Goal: Information Seeking & Learning: Learn about a topic

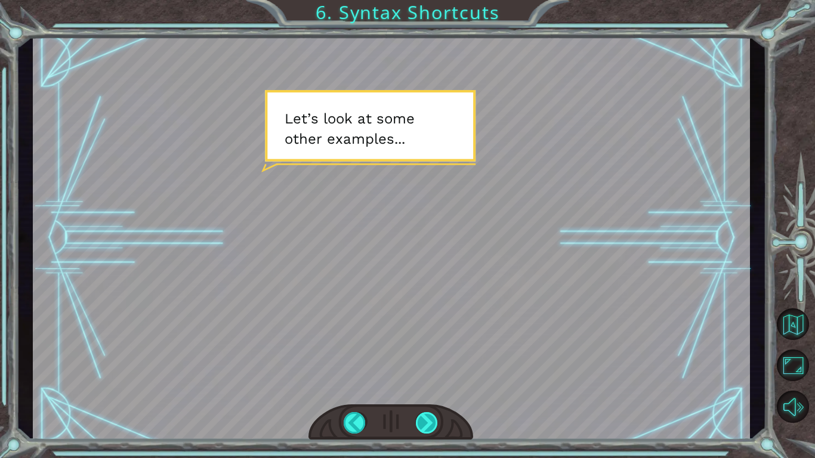
click at [421, 430] on div at bounding box center [427, 422] width 23 height 21
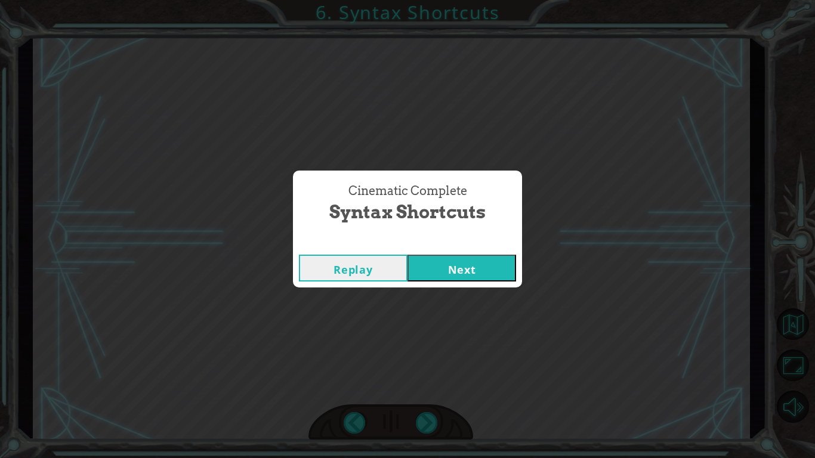
click at [442, 269] on button "Next" at bounding box center [462, 268] width 109 height 27
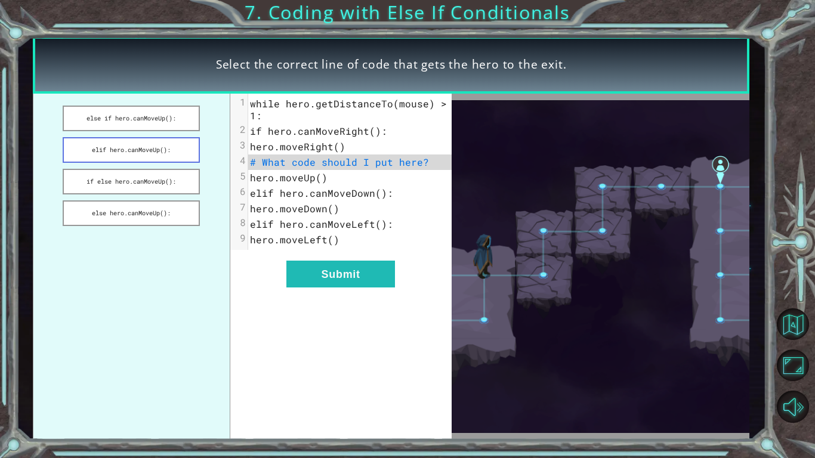
click at [155, 153] on button "elif hero.canMoveUp():" at bounding box center [131, 150] width 137 height 26
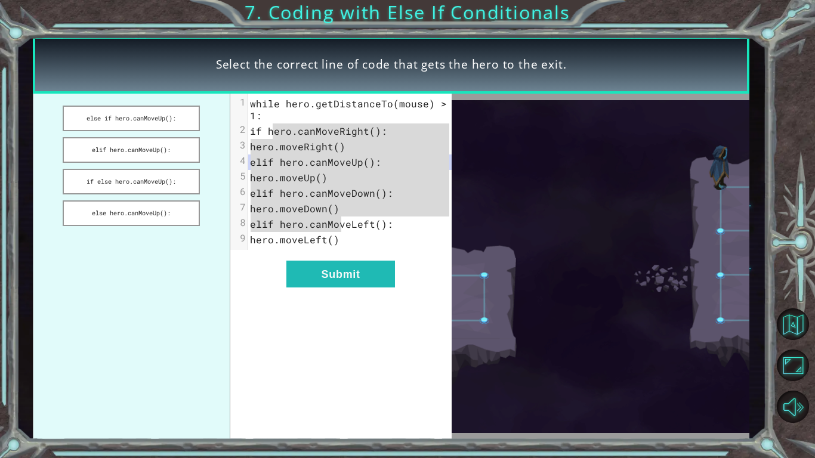
drag, startPoint x: 272, startPoint y: 128, endPoint x: 339, endPoint y: 226, distance: 118.8
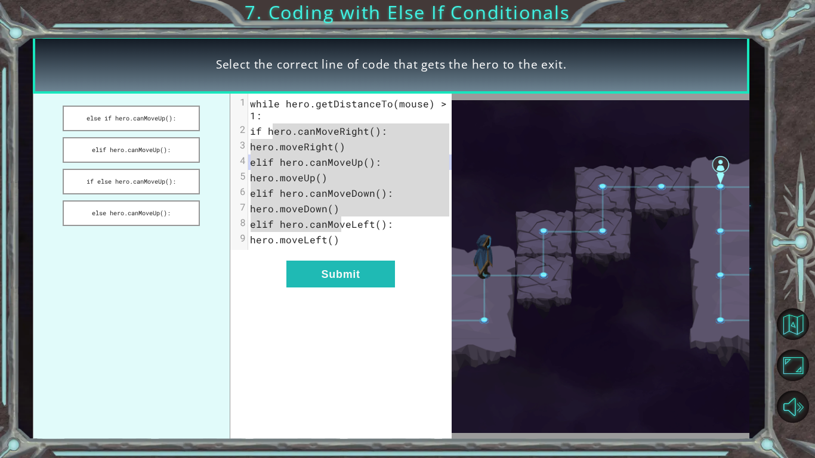
click at [339, 226] on div "1 while hero.getDistanceTo(mouse) > 1: 2 if hero.canMoveRight(): 3 hero.moveRig…" at bounding box center [349, 172] width 203 height 152
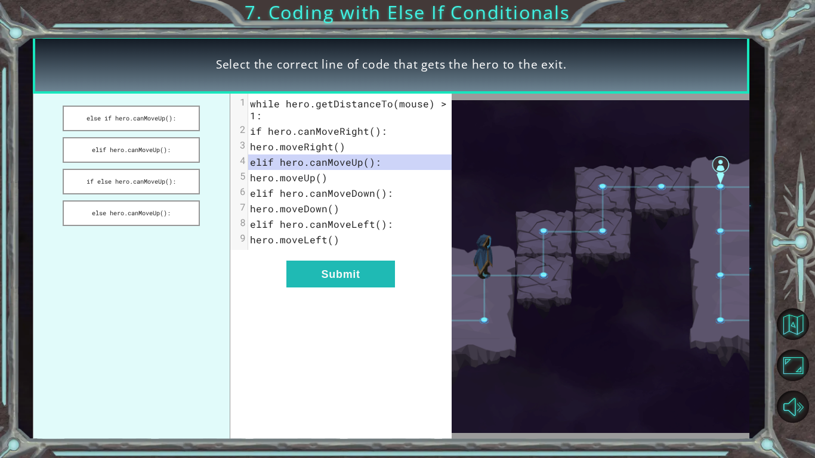
click at [270, 119] on pre "while hero.getDistanceTo(mouse) > 1:" at bounding box center [349, 109] width 203 height 27
click at [353, 279] on button "Submit" at bounding box center [340, 274] width 109 height 27
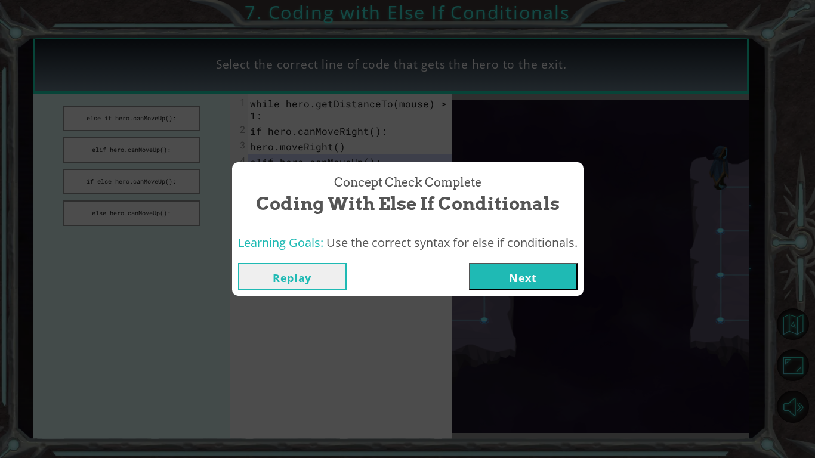
click at [489, 271] on button "Next" at bounding box center [523, 276] width 109 height 27
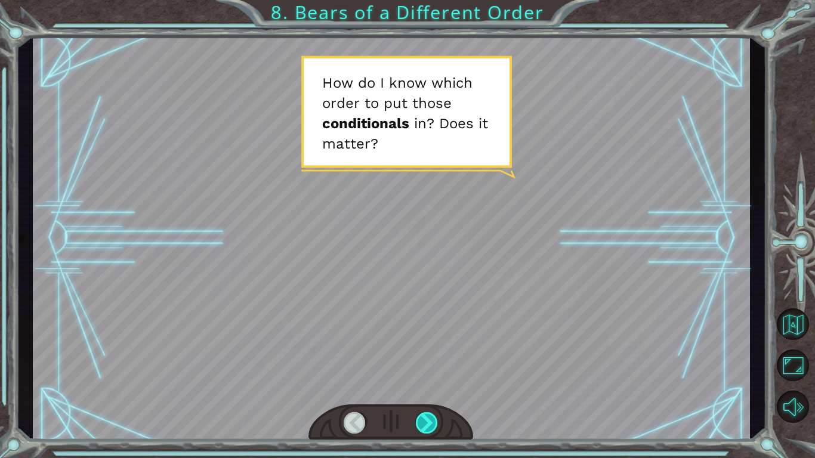
click at [423, 424] on div at bounding box center [427, 422] width 23 height 21
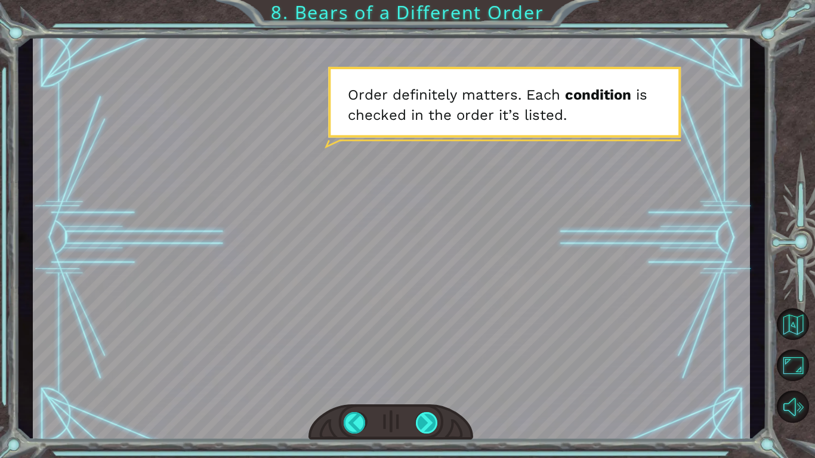
click at [423, 424] on div at bounding box center [427, 422] width 23 height 21
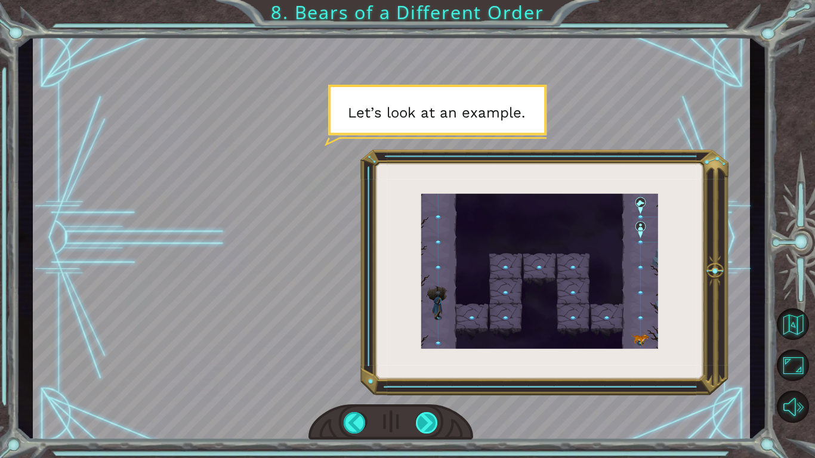
click at [424, 424] on div at bounding box center [427, 422] width 23 height 21
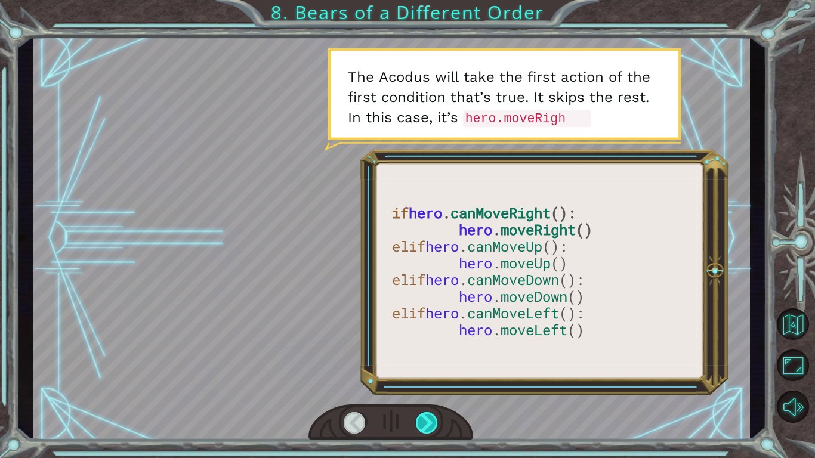
click at [423, 424] on div at bounding box center [427, 422] width 23 height 21
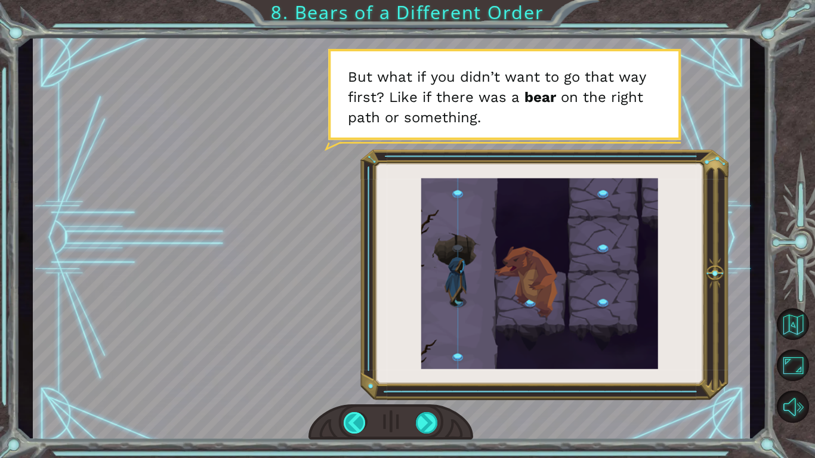
click at [360, 421] on div at bounding box center [355, 422] width 23 height 21
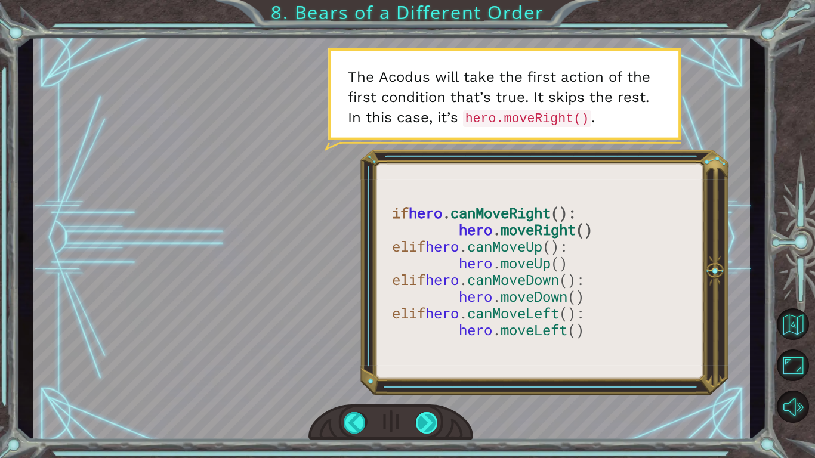
click at [424, 419] on div at bounding box center [427, 422] width 23 height 21
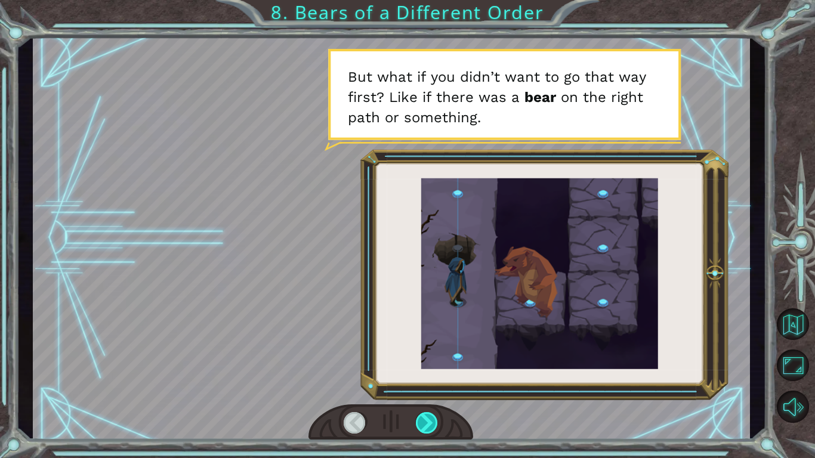
click at [424, 419] on div at bounding box center [427, 422] width 23 height 21
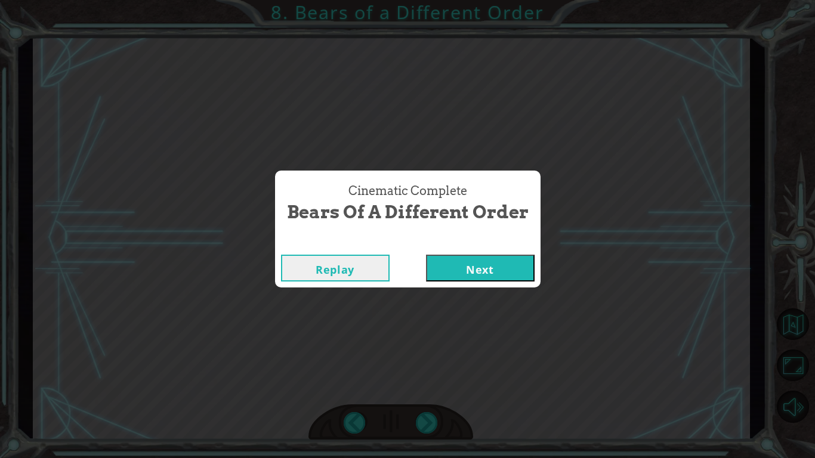
click at [466, 277] on button "Next" at bounding box center [480, 268] width 109 height 27
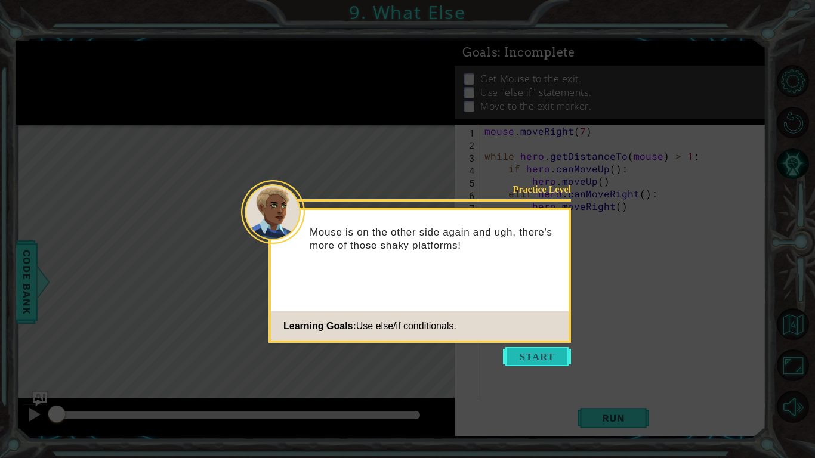
click at [532, 353] on button "Start" at bounding box center [537, 356] width 68 height 19
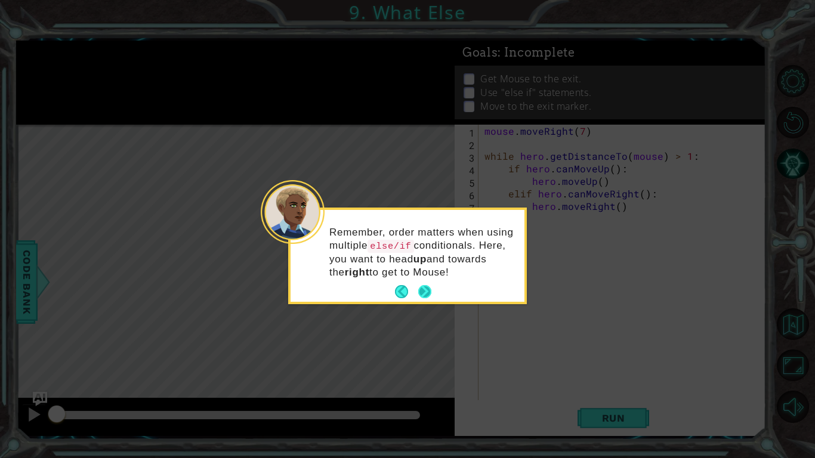
click at [423, 286] on button "Next" at bounding box center [424, 291] width 21 height 21
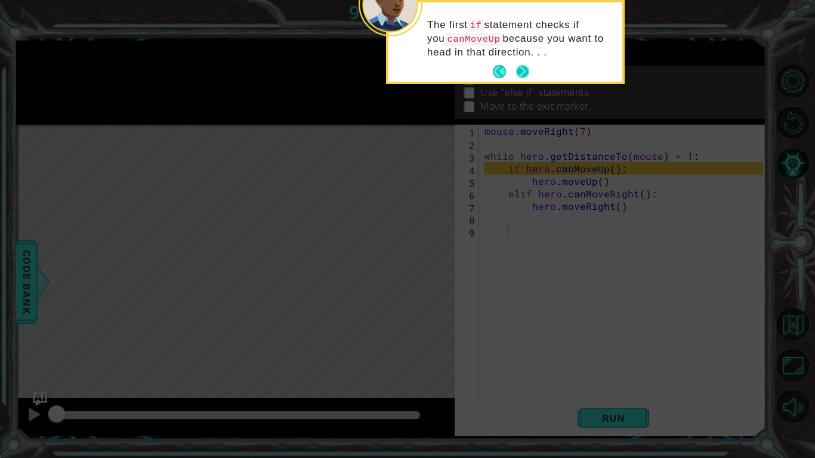
click at [522, 70] on button "Next" at bounding box center [522, 72] width 22 height 22
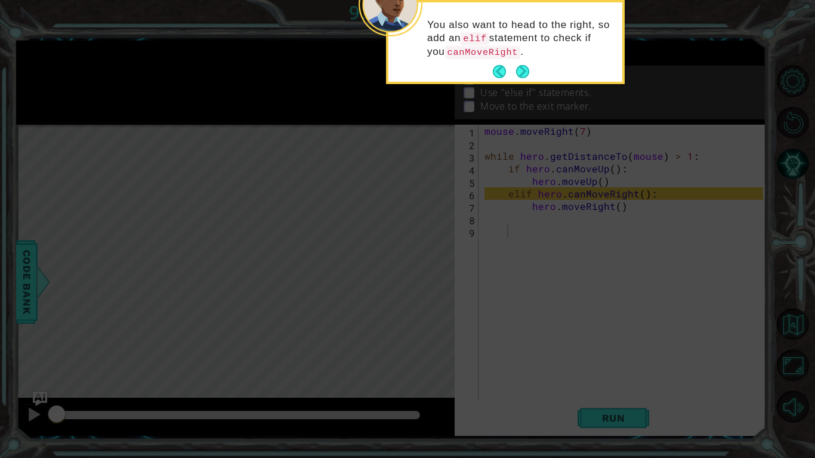
click at [522, 70] on button "Next" at bounding box center [522, 72] width 22 height 22
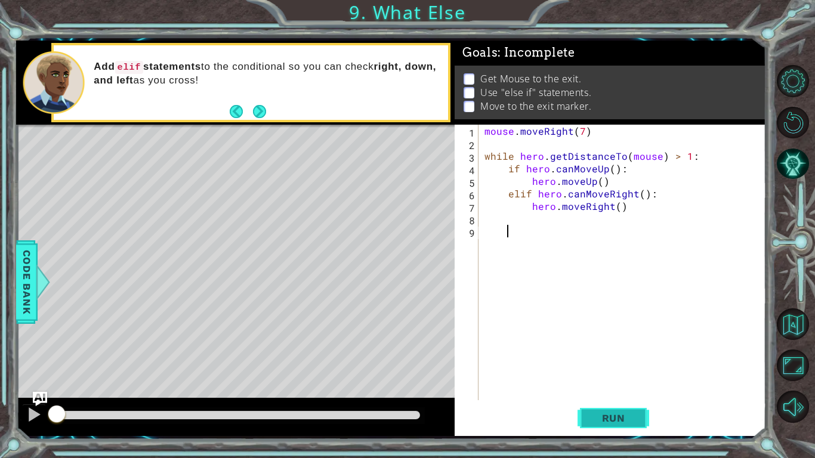
click at [629, 420] on span "Run" at bounding box center [613, 418] width 47 height 12
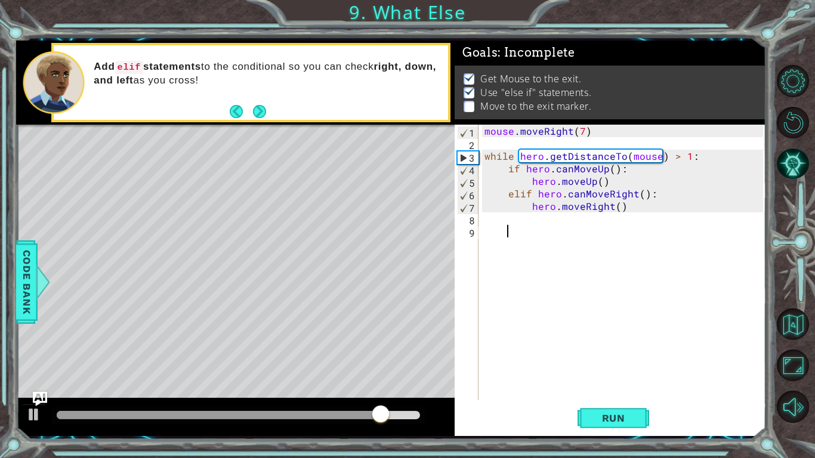
click at [559, 227] on div "mouse . moveRight ( 7 ) while hero . getDistanceTo ( mouse ) > 1 : if hero . ca…" at bounding box center [625, 275] width 287 height 301
click at [528, 226] on div "mouse . moveRight ( 7 ) while hero . getDistanceTo ( mouse ) > 1 : if hero . ca…" at bounding box center [625, 275] width 287 height 301
click at [518, 219] on div "mouse . moveRight ( 7 ) while hero . getDistanceTo ( mouse ) > 1 : if hero . ca…" at bounding box center [625, 275] width 287 height 301
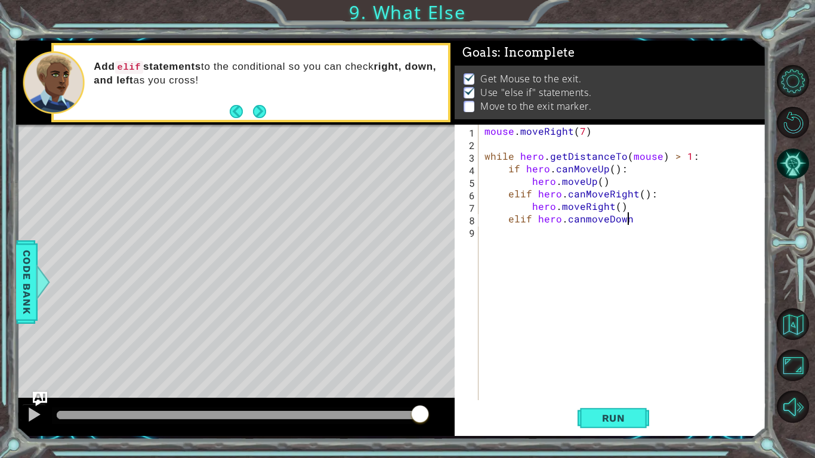
scroll to position [0, 8]
type textarea "elif hero.canmoveDown():"
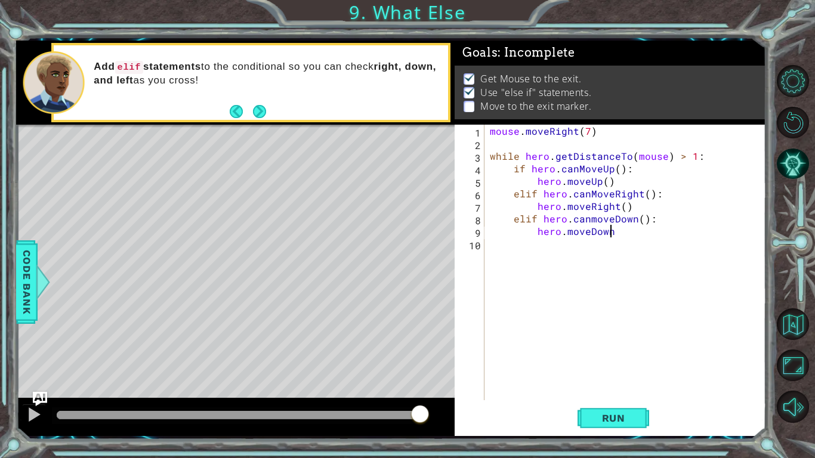
scroll to position [0, 7]
click at [590, 219] on div "mouse . moveRight ( 7 ) while hero . getDistanceTo ( mouse ) > 1 : if hero . ca…" at bounding box center [629, 275] width 282 height 301
click at [590, 218] on div "mouse . moveRight ( 7 ) while hero . getDistanceTo ( mouse ) > 1 : if hero . ca…" at bounding box center [629, 275] width 282 height 301
click at [595, 219] on div "mouse . moveRight ( 7 ) while hero . getDistanceTo ( mouse ) > 1 : if hero . ca…" at bounding box center [629, 275] width 282 height 301
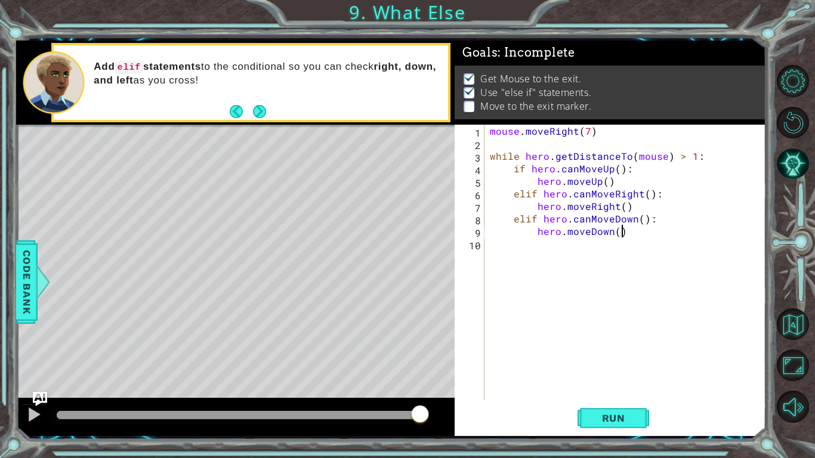
click at [660, 234] on div "mouse . moveRight ( 7 ) while hero . getDistanceTo ( mouse ) > 1 : if hero . ca…" at bounding box center [629, 275] width 282 height 301
type textarea "hero.moveDown()"
type textarea "elif hero.canMoveLeft():"
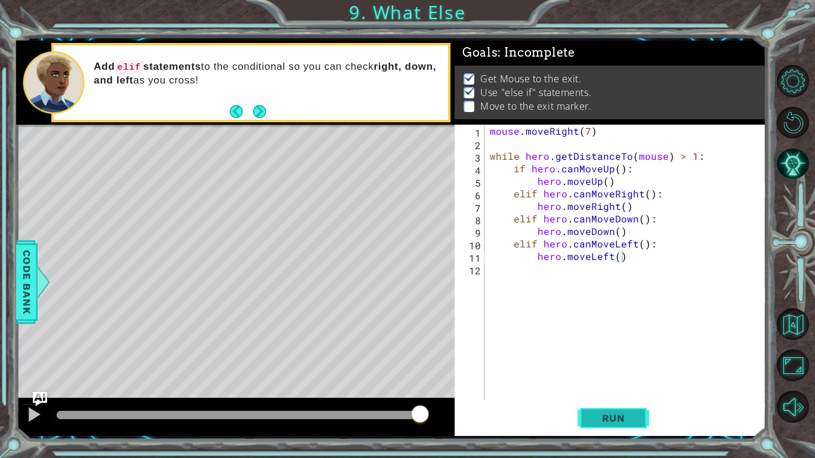
click at [629, 412] on span "Run" at bounding box center [613, 418] width 47 height 12
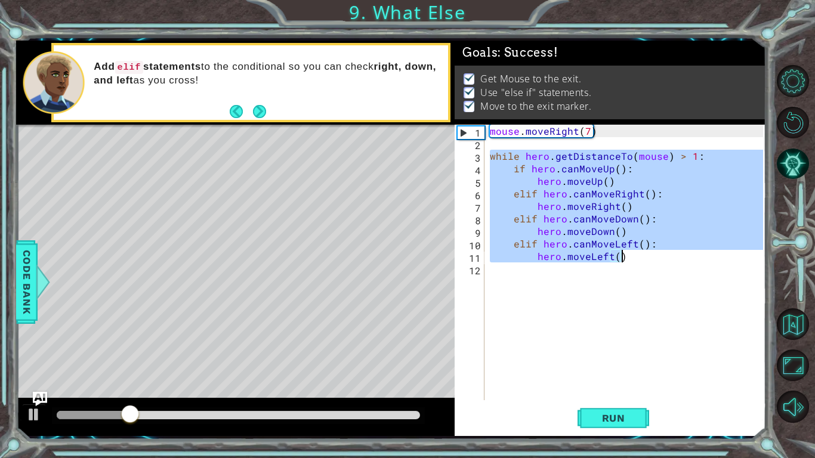
drag, startPoint x: 488, startPoint y: 153, endPoint x: 654, endPoint y: 256, distance: 195.9
click at [654, 256] on div "mouse . moveRight ( 7 ) while hero . getDistanceTo ( mouse ) > 1 : if hero . ca…" at bounding box center [629, 275] width 282 height 301
type textarea "elif hero.canMoveLeft(): hero.moveLeft()"
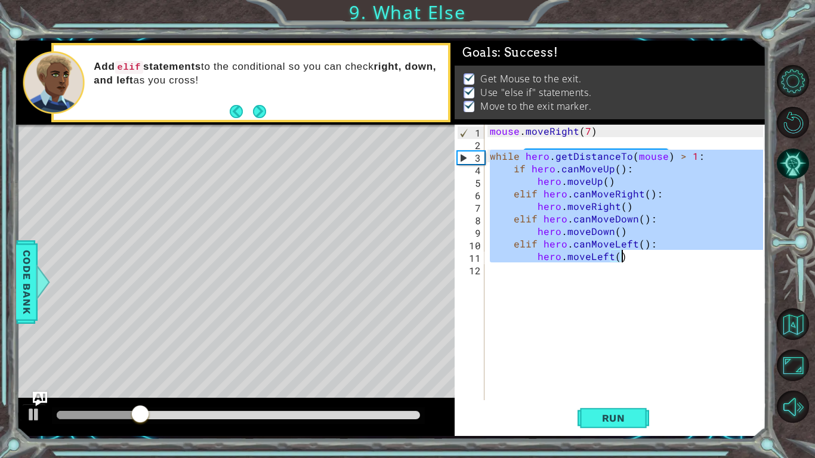
click at [607, 315] on div "mouse . moveRight ( 7 ) while hero . getDistanceTo ( mouse ) > 1 : if hero . ca…" at bounding box center [629, 275] width 282 height 301
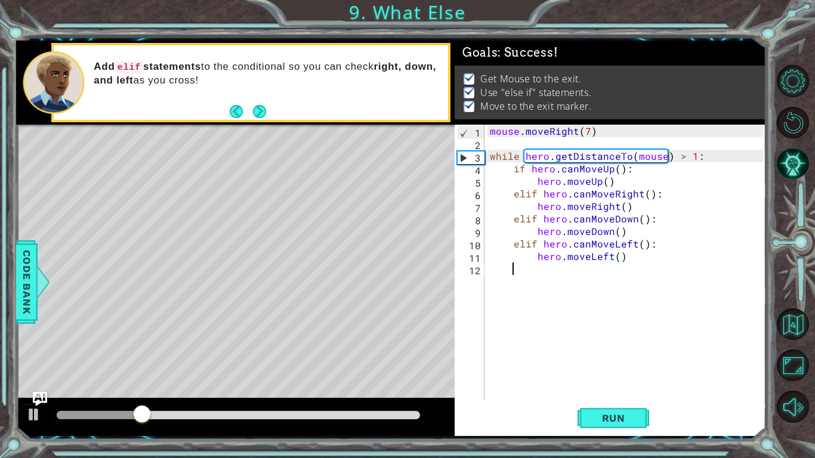
scroll to position [0, 1]
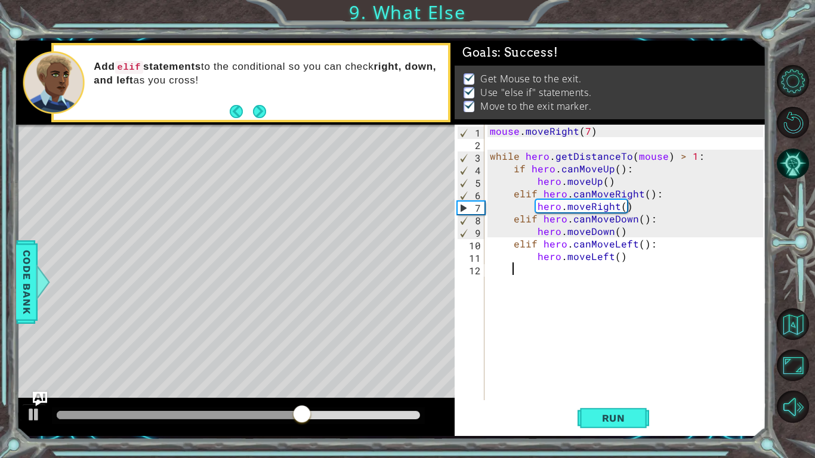
click at [607, 311] on div "mouse . moveRight ( 7 ) while hero . getDistanceTo ( mouse ) > 1 : if hero . ca…" at bounding box center [629, 275] width 282 height 301
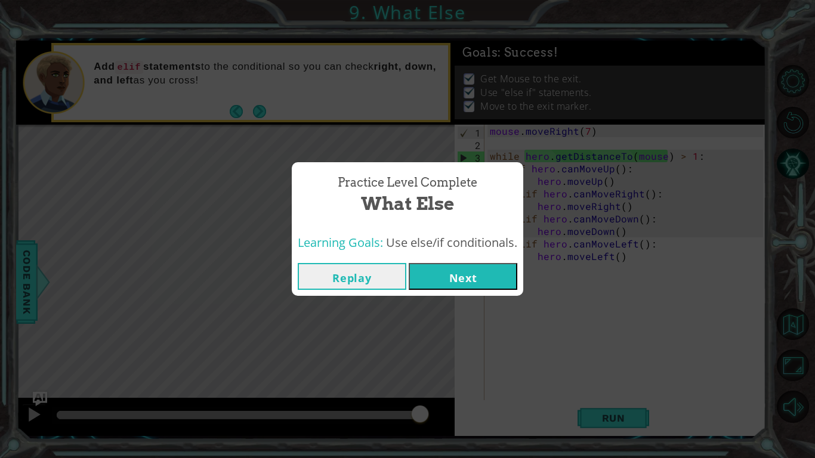
click at [471, 275] on button "Next" at bounding box center [463, 276] width 109 height 27
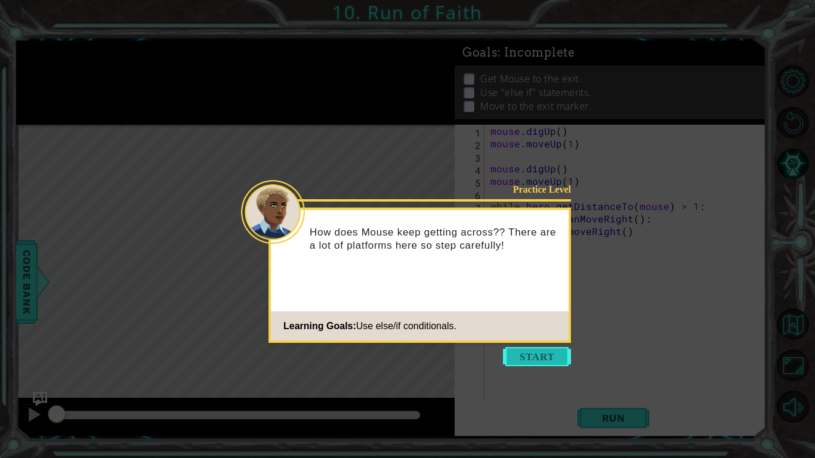
click at [536, 356] on button "Start" at bounding box center [537, 356] width 68 height 19
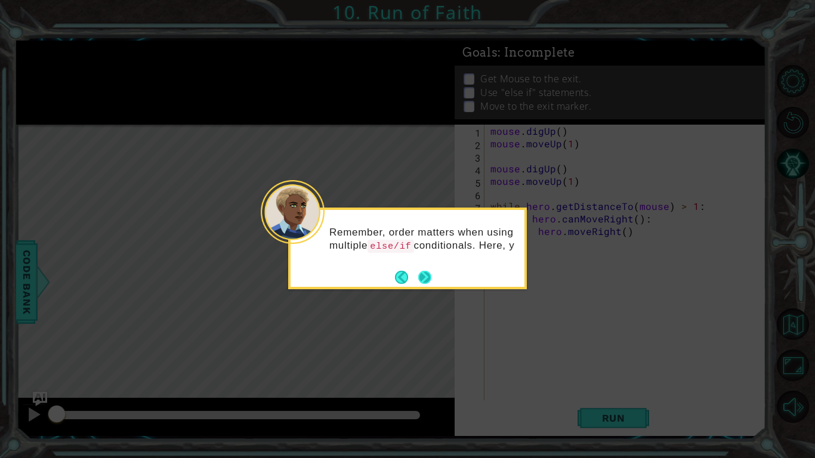
click at [422, 274] on button "Next" at bounding box center [425, 277] width 14 height 14
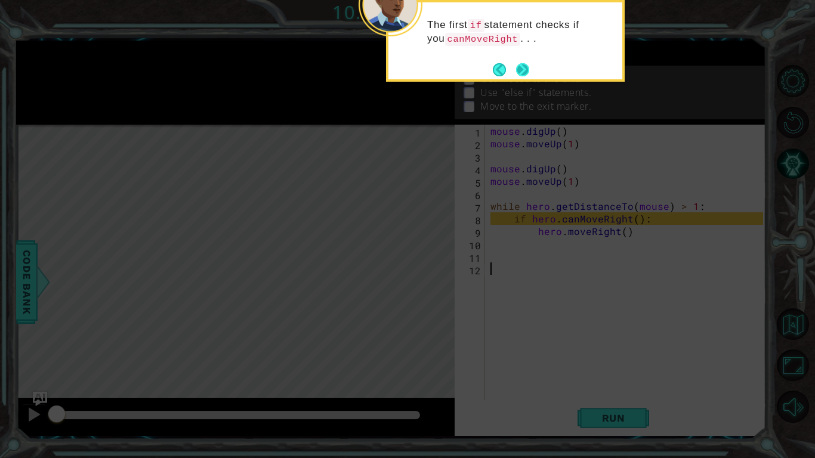
click at [522, 67] on button "Next" at bounding box center [522, 69] width 17 height 17
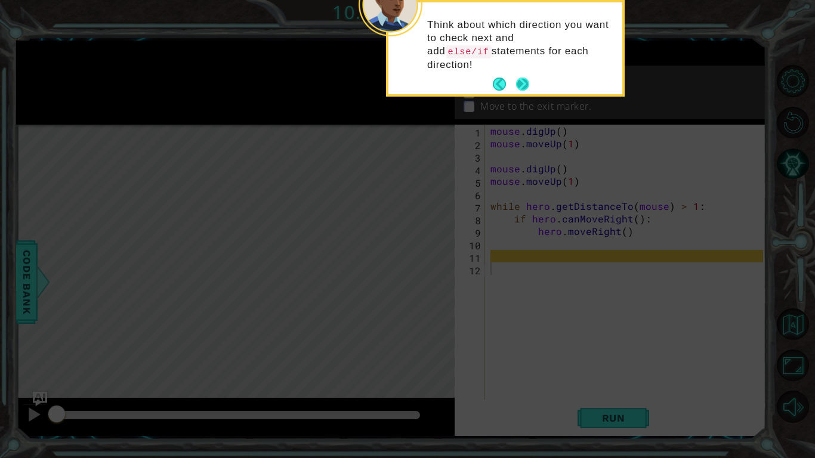
click at [522, 73] on button "Next" at bounding box center [522, 83] width 21 height 21
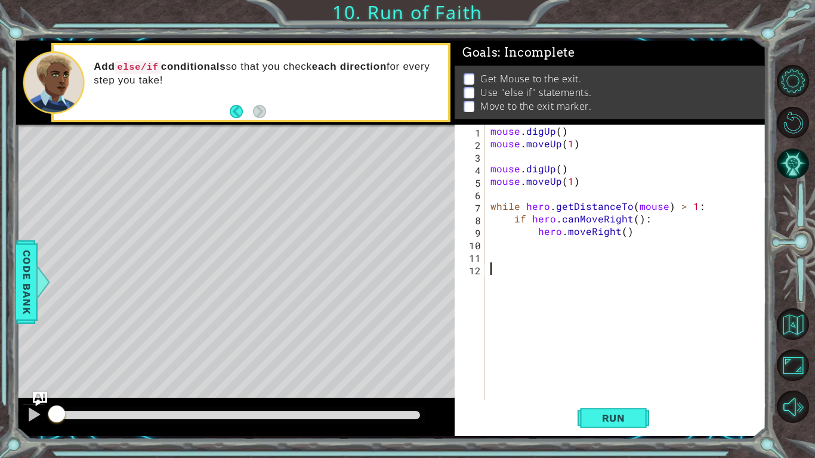
click at [627, 231] on div "mouse . digUp ( ) mouse . moveUp ( 1 ) mouse . digUp ( ) mouse . moveUp ( 1 ) w…" at bounding box center [628, 275] width 281 height 301
type textarea "hero.moveRight()"
type textarea "elif hero.canmoveUp():"
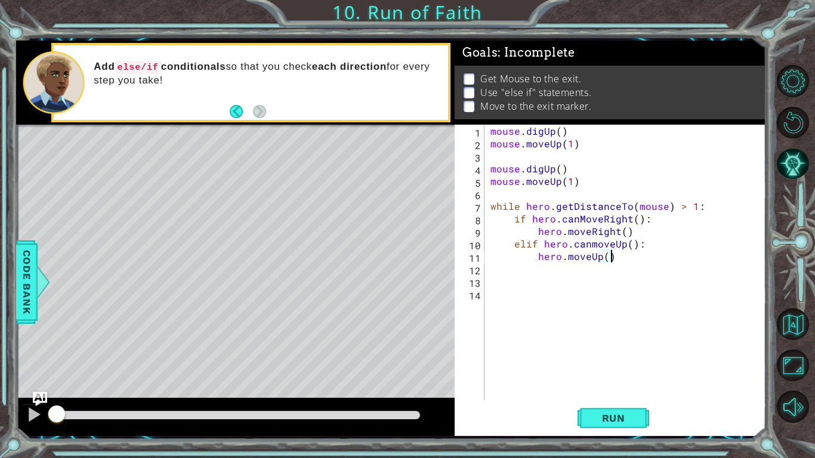
click at [597, 240] on div "mouse . digUp ( ) mouse . moveUp ( 1 ) mouse . digUp ( ) mouse . moveUp ( 1 ) w…" at bounding box center [628, 275] width 281 height 301
click at [596, 242] on div "mouse . digUp ( ) mouse . moveUp ( 1 ) mouse . digUp ( ) mouse . moveUp ( 1 ) w…" at bounding box center [628, 275] width 281 height 301
type textarea "elif hero.canMoveUp():"
click at [517, 270] on div "mouse . digUp ( ) mouse . moveUp ( 1 ) mouse . digUp ( ) mouse . moveUp ( 1 ) w…" at bounding box center [628, 275] width 281 height 301
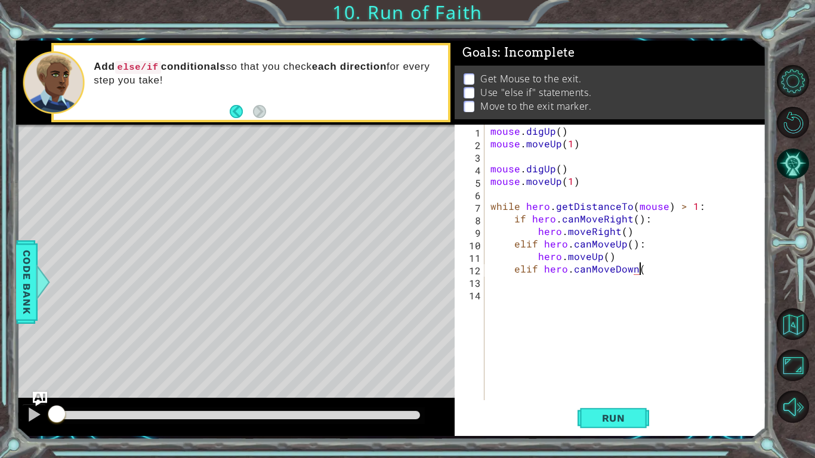
scroll to position [0, 10]
type textarea "elif hero.canMoveDown():"
type textarea "hero.moveDown()"
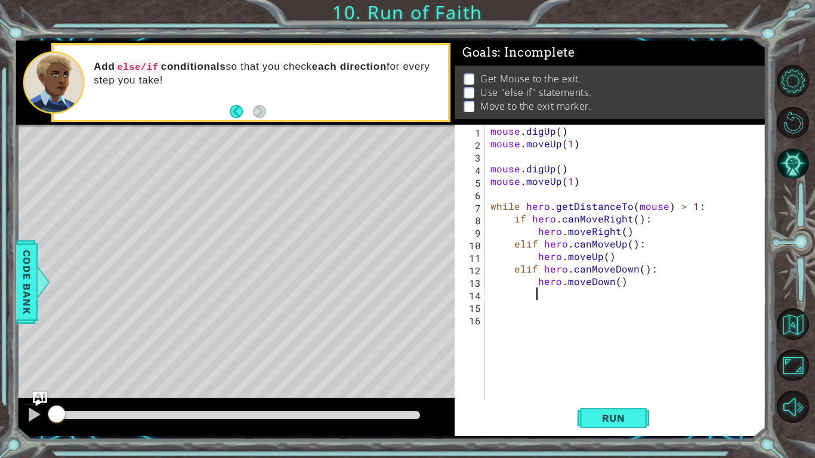
type textarea "h"
click at [646, 283] on div "mouse . digUp ( ) mouse . moveUp ( 1 ) mouse . digUp ( ) mouse . moveUp ( 1 ) w…" at bounding box center [628, 275] width 281 height 301
type textarea "hero.moveDown()"
type textarea "\"
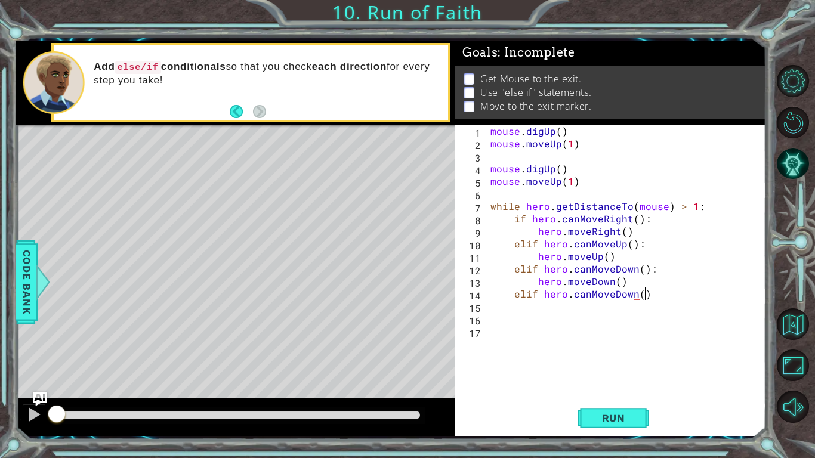
scroll to position [0, 9]
type textarea "elif hero.canMoveDown():"
click at [634, 293] on div "mouse . digUp ( ) mouse . moveUp ( 1 ) mouse . digUp ( ) mouse . moveUp ( 1 ) w…" at bounding box center [628, 275] width 281 height 301
type textarea "elif hero.canMoveLeft():"
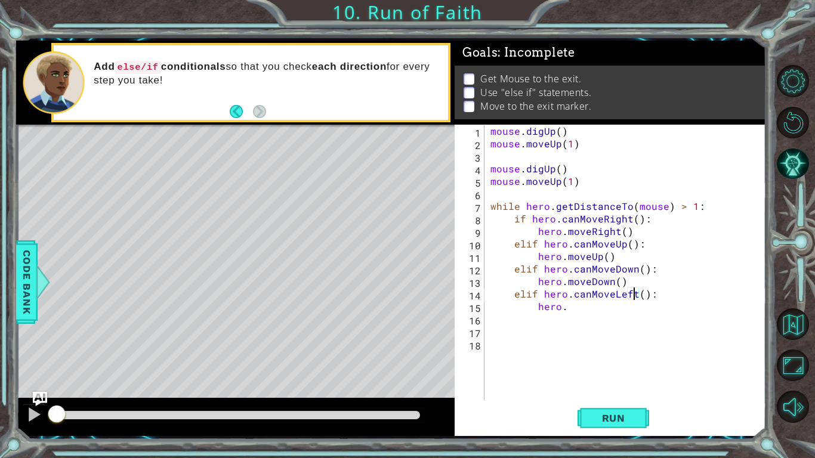
scroll to position [0, 9]
click at [608, 313] on div "mouse . digUp ( ) mouse . moveUp ( 1 ) mouse . digUp ( ) mouse . moveUp ( 1 ) w…" at bounding box center [628, 275] width 281 height 301
click at [587, 309] on div "mouse . digUp ( ) mouse . moveUp ( 1 ) mouse . digUp ( ) mouse . moveUp ( 1 ) w…" at bounding box center [628, 275] width 281 height 301
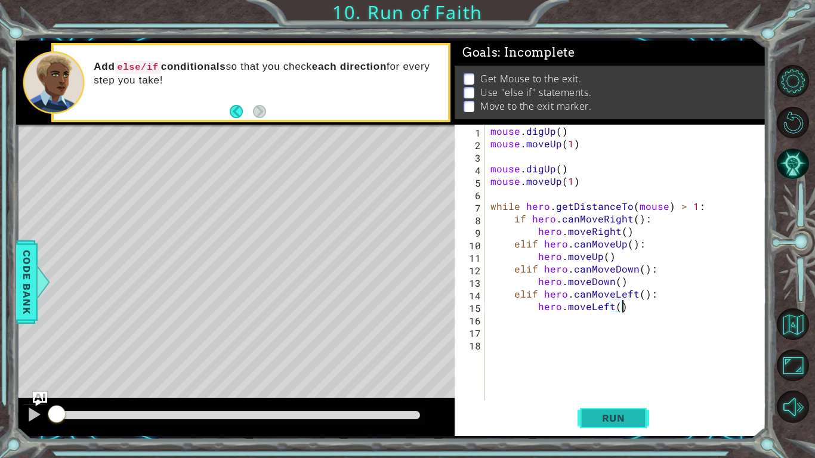
type textarea "hero.moveLeft()"
click at [600, 424] on button "Run" at bounding box center [614, 418] width 72 height 31
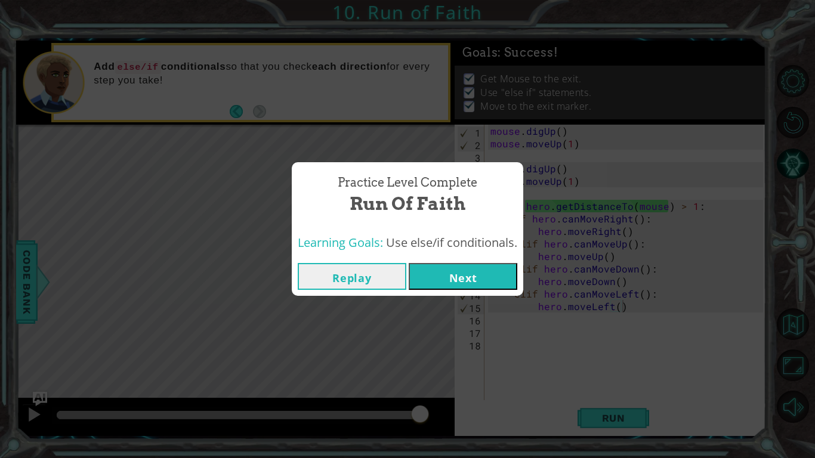
click at [471, 270] on button "Next" at bounding box center [463, 276] width 109 height 27
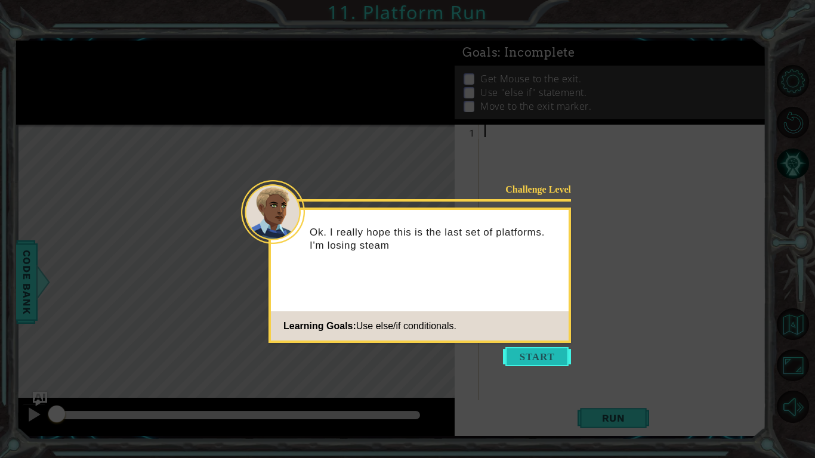
click at [545, 354] on button "Start" at bounding box center [537, 356] width 68 height 19
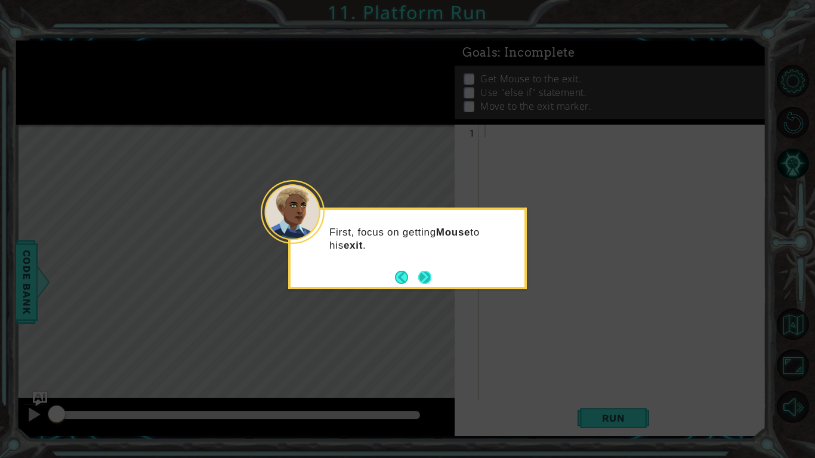
click at [426, 279] on button "Next" at bounding box center [425, 277] width 14 height 14
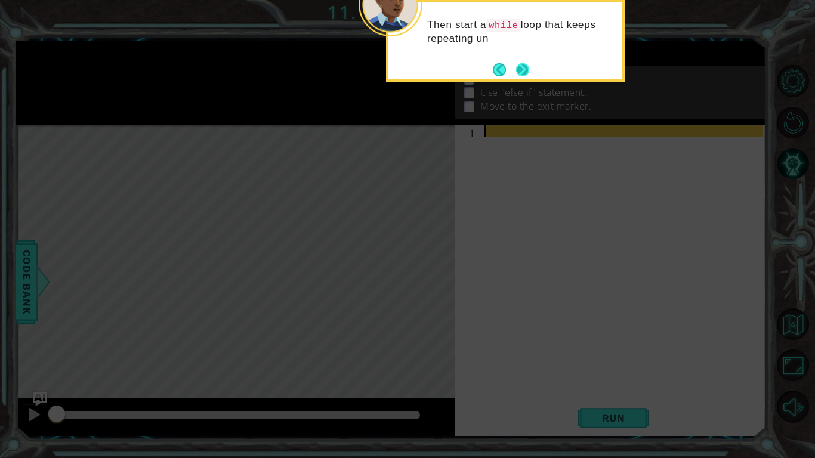
click at [517, 63] on button "Next" at bounding box center [522, 69] width 22 height 22
click at [520, 64] on button "Next" at bounding box center [522, 69] width 17 height 17
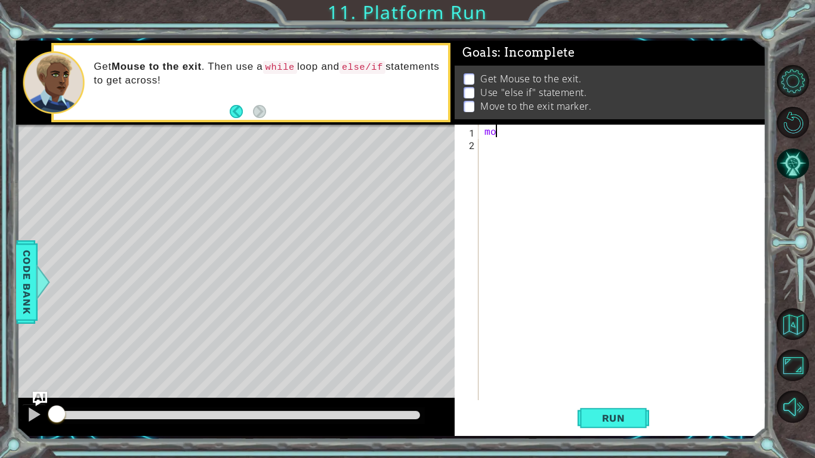
type textarea "m"
type textarea "M"
type textarea "mouse.digRight()"
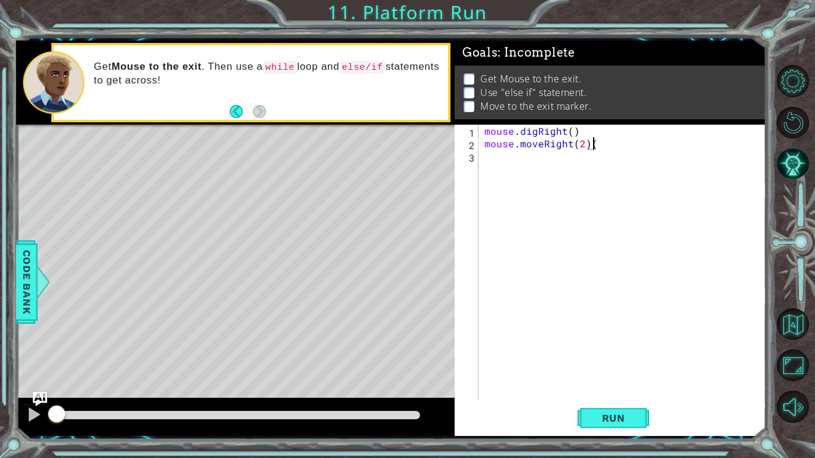
type textarea "mouse.moveRight(2)"
type textarea "mouse.digRight()"
type textarea "mouse.moveRight()"
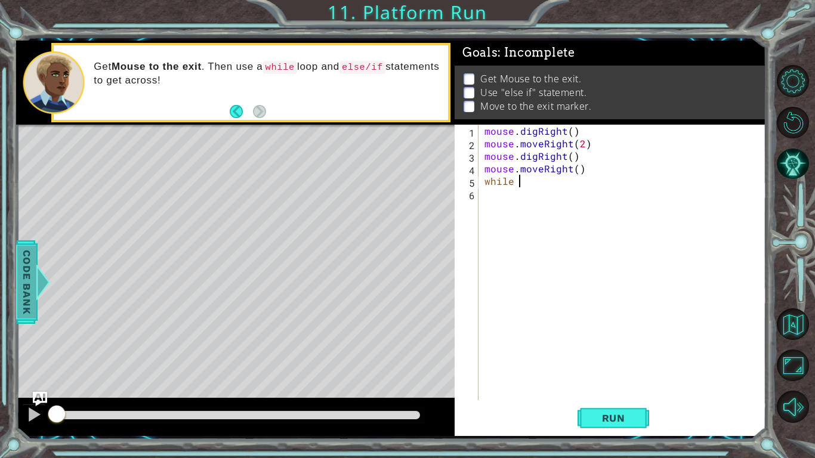
type textarea "while"
click at [17, 263] on span "Code Bank" at bounding box center [26, 281] width 19 height 73
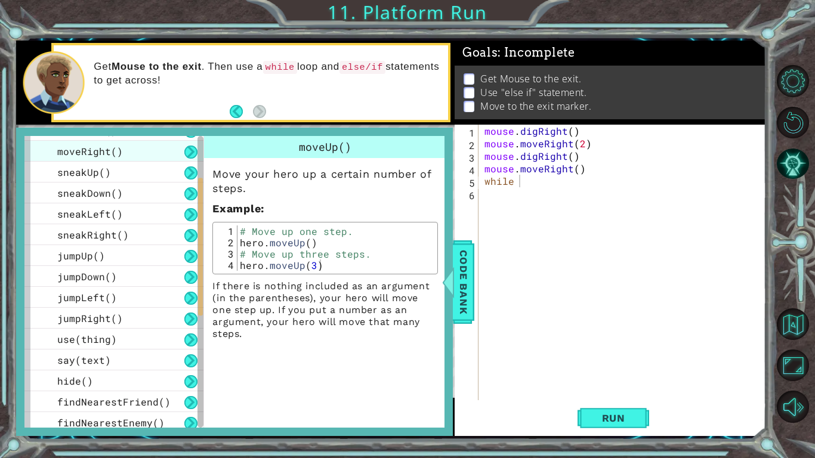
scroll to position [114, 0]
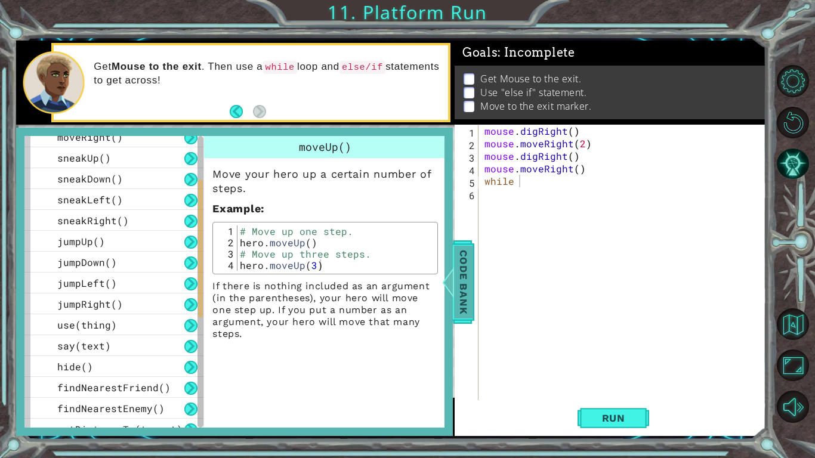
click at [473, 297] on span "Code Bank" at bounding box center [463, 281] width 19 height 73
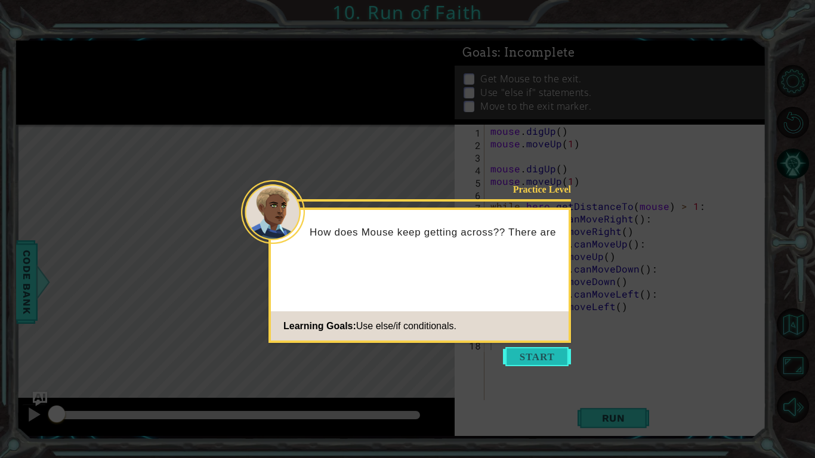
click at [531, 347] on button "Start" at bounding box center [537, 356] width 68 height 19
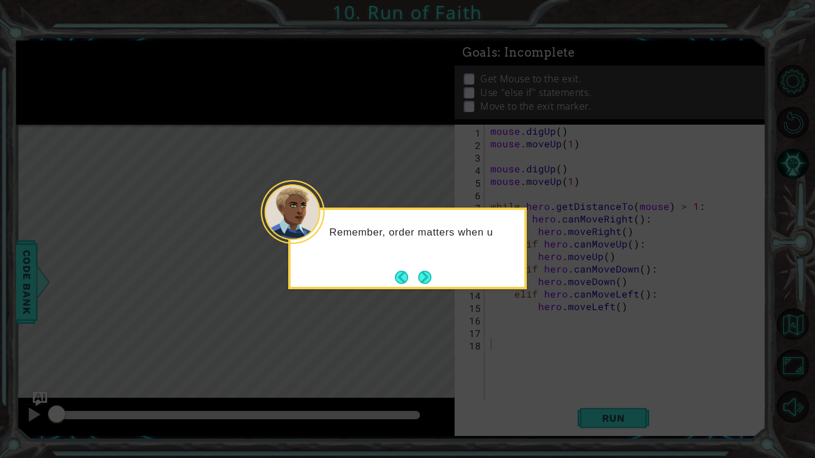
click at [439, 278] on div "Remember, order matters when u" at bounding box center [407, 249] width 239 height 82
click at [430, 274] on button "Next" at bounding box center [425, 277] width 20 height 20
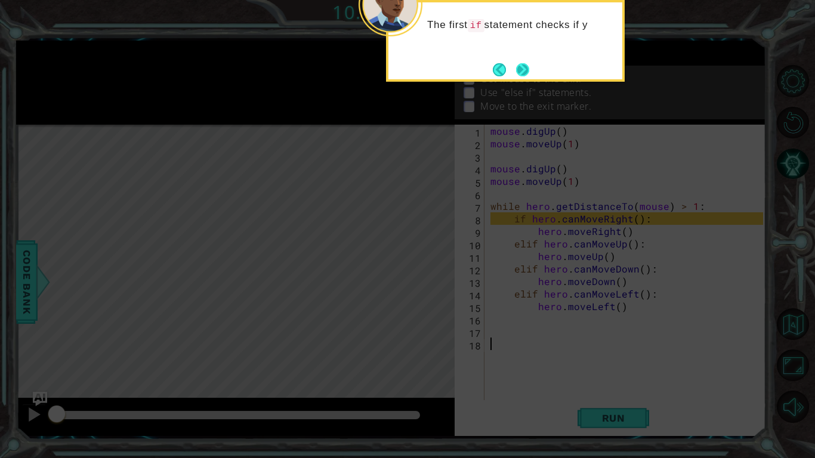
click at [525, 72] on button "Next" at bounding box center [522, 69] width 22 height 22
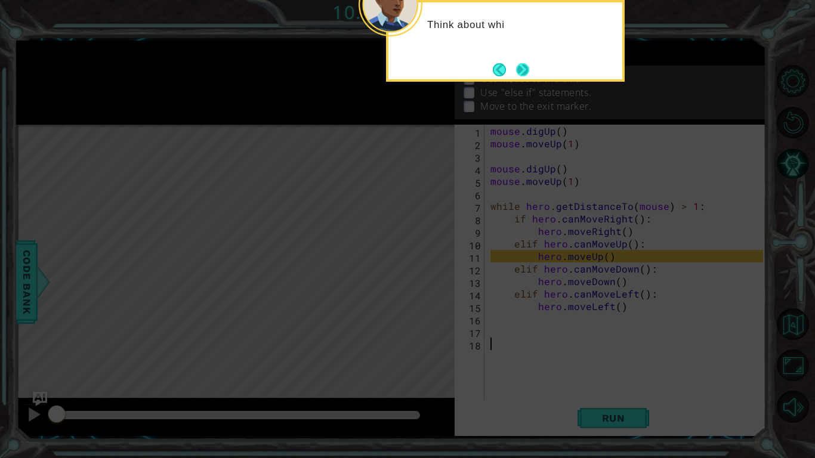
click at [525, 66] on button "Next" at bounding box center [523, 69] width 22 height 22
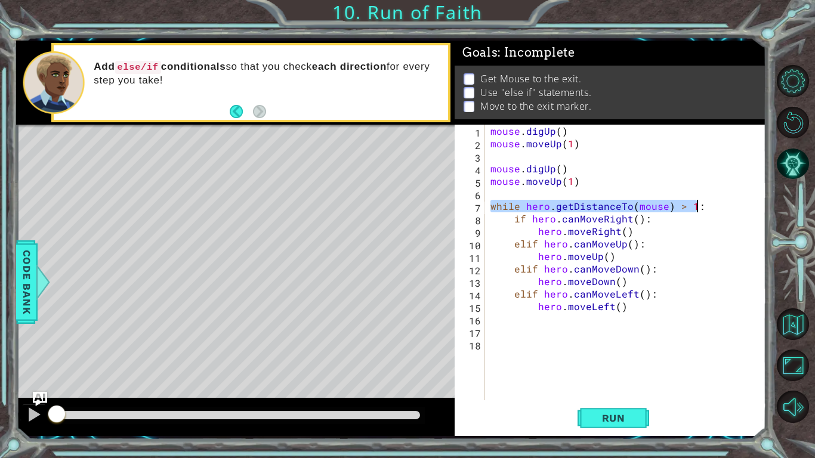
drag, startPoint x: 489, startPoint y: 202, endPoint x: 710, endPoint y: 204, distance: 221.4
click at [710, 204] on div "mouse . digUp ( ) mouse . moveUp ( 1 ) mouse . digUp ( ) mouse . moveUp ( 1 ) w…" at bounding box center [628, 275] width 281 height 301
type textarea "while hero.getDistanceTo(mouse) > 1:"
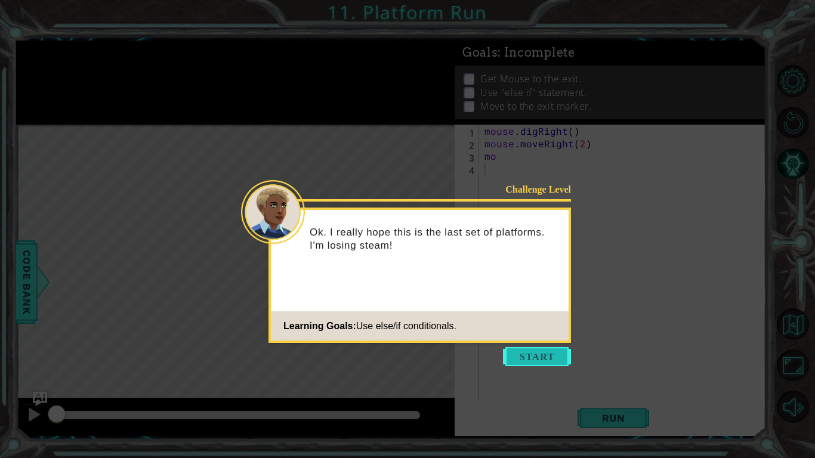
click at [533, 356] on button "Start" at bounding box center [537, 356] width 68 height 19
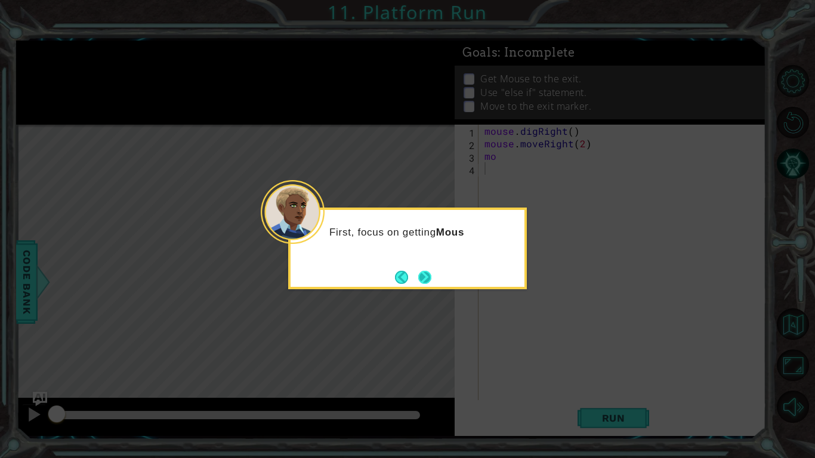
click at [421, 284] on button "Next" at bounding box center [425, 277] width 22 height 22
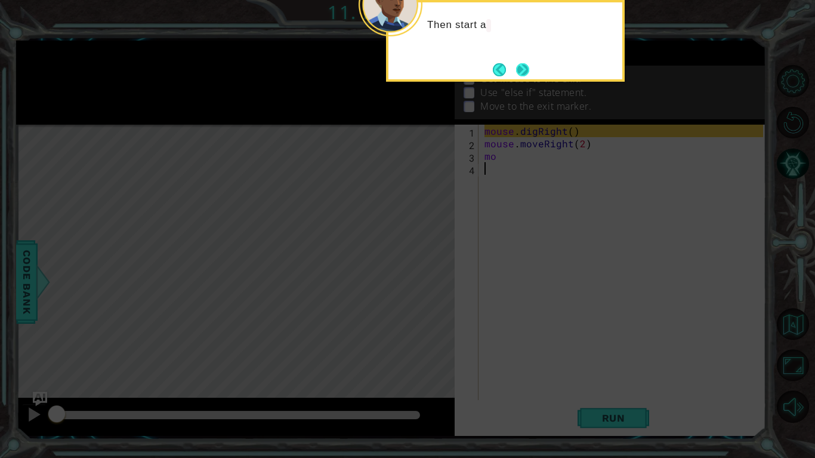
click at [526, 66] on button "Next" at bounding box center [523, 70] width 14 height 14
click at [523, 66] on button "Next" at bounding box center [522, 69] width 21 height 21
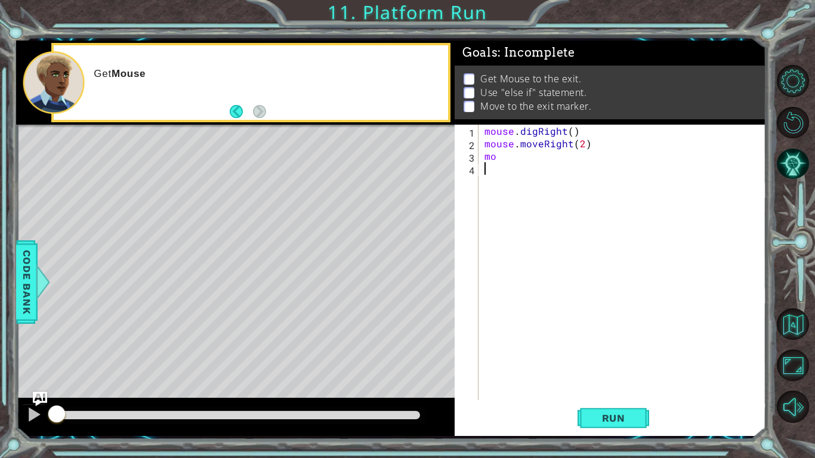
click at [523, 156] on div "mouse . digRight ( ) mouse . moveRight ( 2 ) mo" at bounding box center [625, 275] width 287 height 301
type textarea "m"
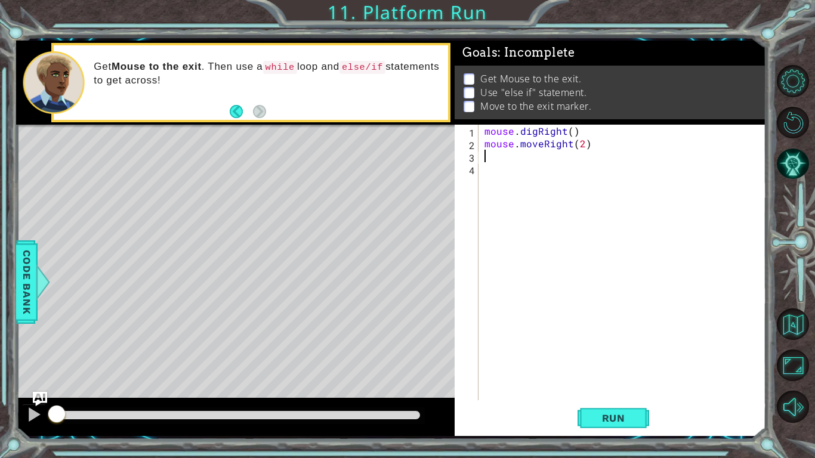
paste textarea "while hero.getDistanceTo(mouse) > 1:"
type textarea "while hero.getDistanceTo(mouse) > 1:"
type textarea "if hero.canMoveUp():"
type textarea "hero.moveUp()"
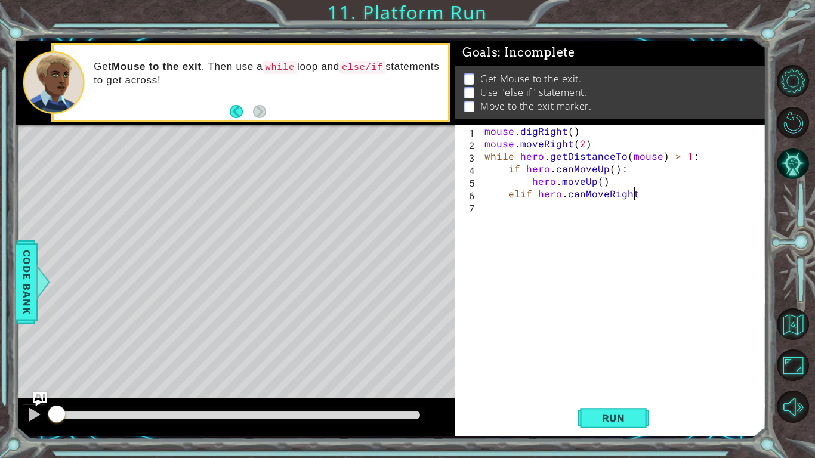
scroll to position [0, 9]
type textarea "elif hero.canMoveRight()"
type textarea "e"
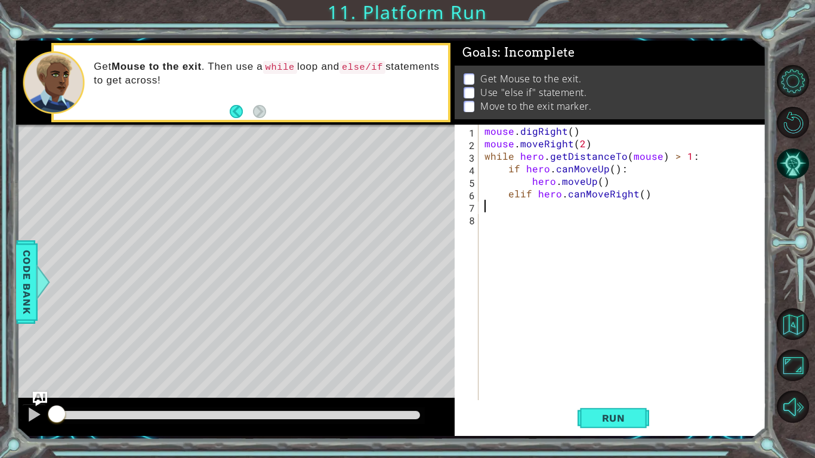
type textarea "elif hero.canMoveRight()"
type textarea "elif hero.canMoveRight():"
type textarea "hero.moveRight()"
type textarea "elif hero.canMoveDown():"
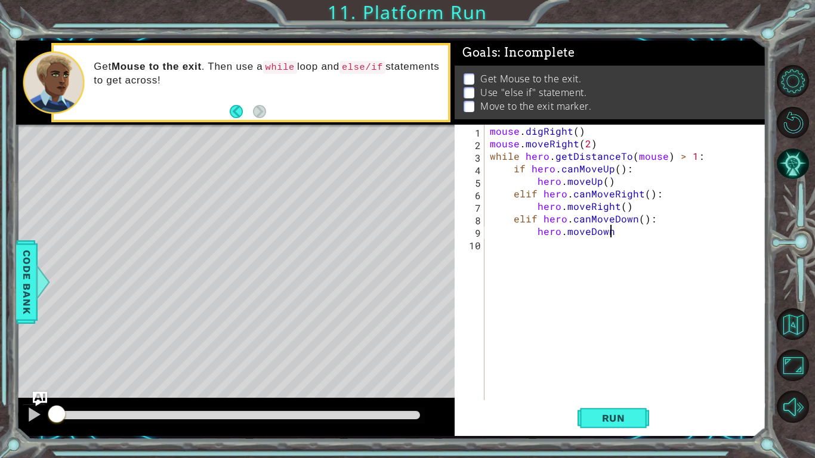
scroll to position [0, 7]
type textarea "hero.moveDown()"
type textarea "elif hero.canMoveLeft()(:"
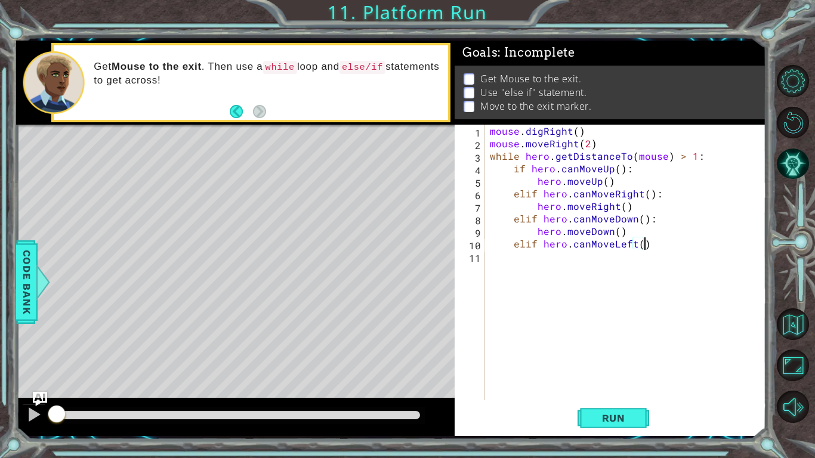
type textarea "elif hero.canMoveLeft():'"
type textarea "h"
type textarea "elif hero.canMoveLeft():"
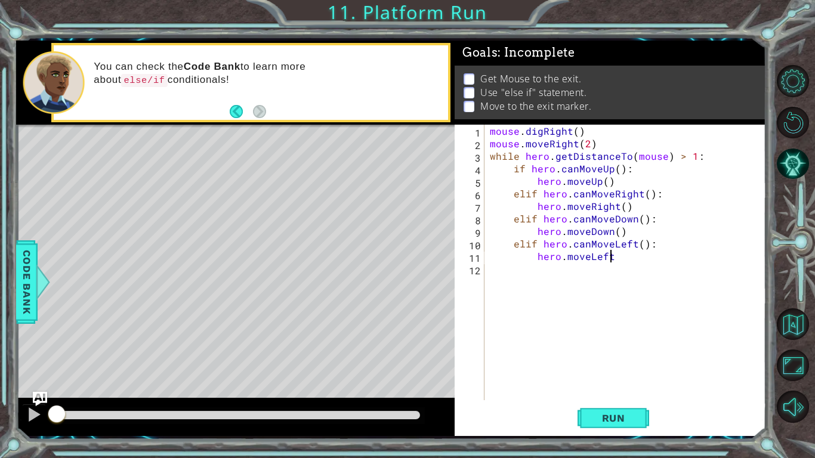
scroll to position [0, 7]
click at [628, 423] on span "Run" at bounding box center [613, 418] width 47 height 12
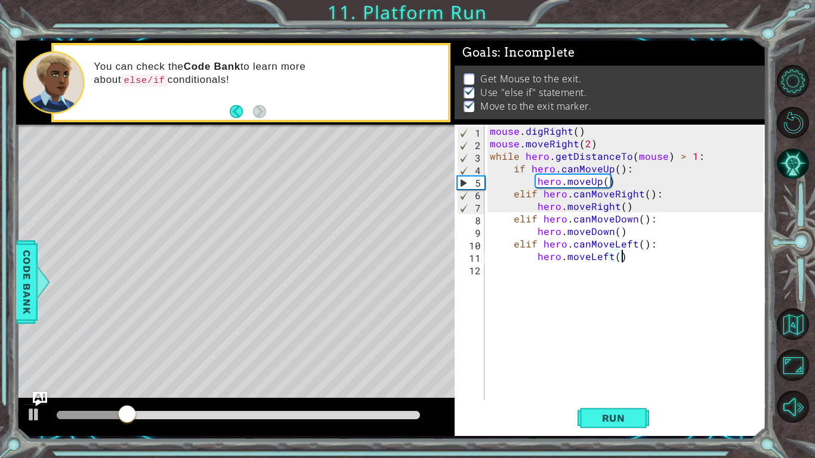
click at [182, 417] on div at bounding box center [238, 415] width 363 height 8
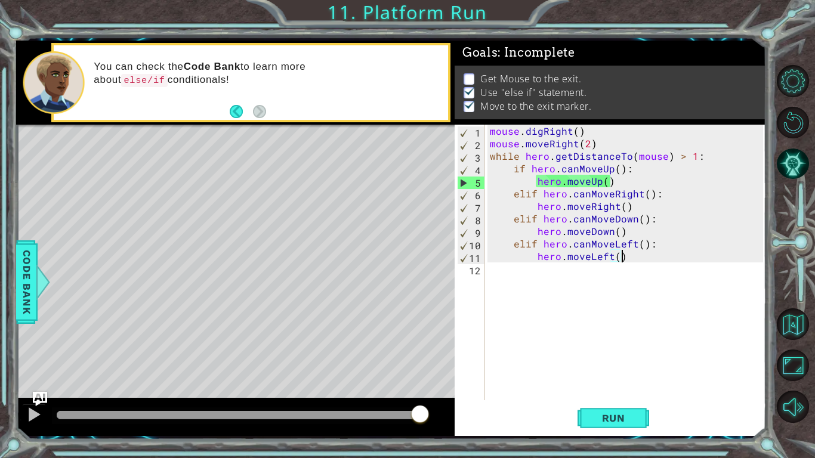
drag, startPoint x: 202, startPoint y: 414, endPoint x: 430, endPoint y: 410, distance: 228.0
click at [420, 411] on div at bounding box center [238, 415] width 363 height 8
click at [23, 417] on button at bounding box center [34, 416] width 24 height 24
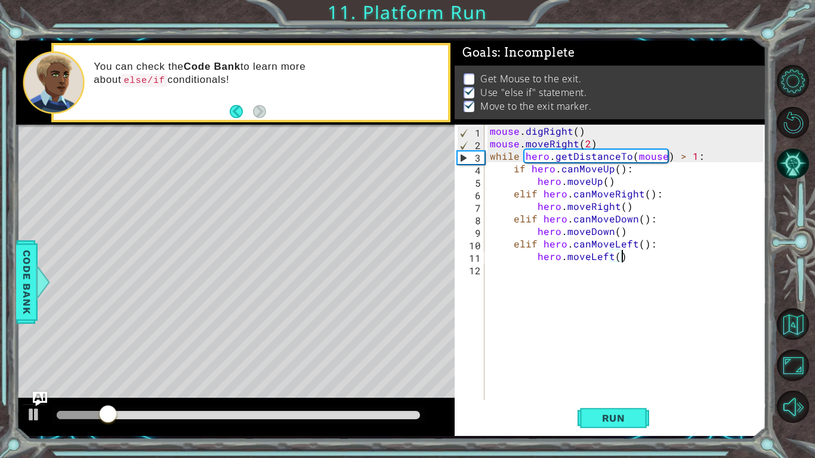
click at [613, 144] on div "mouse . digRight ( ) mouse . moveRight ( 2 ) while hero . getDistanceTo ( mouse…" at bounding box center [629, 275] width 282 height 301
type textarea "mouse.moveRight(2)"
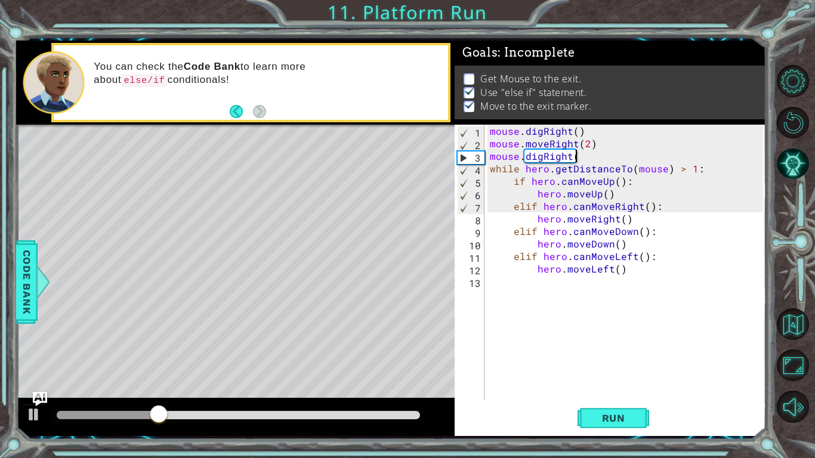
scroll to position [0, 5]
type textarea "mouse.digRight()"
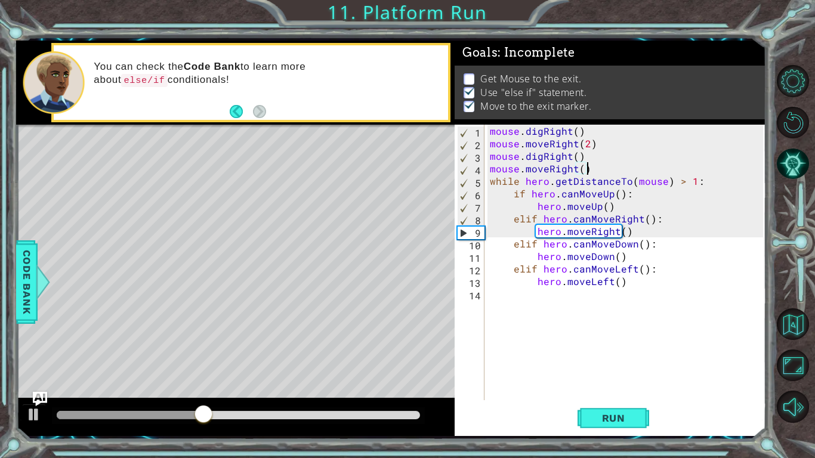
scroll to position [0, 5]
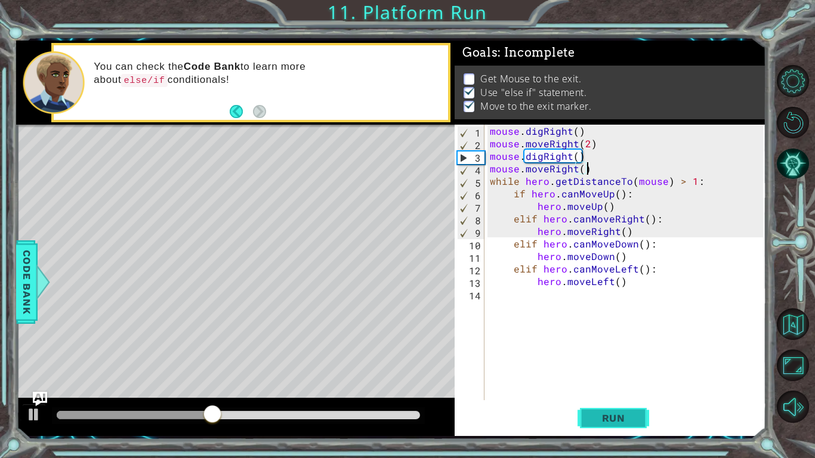
click at [627, 409] on button "Run" at bounding box center [614, 418] width 72 height 31
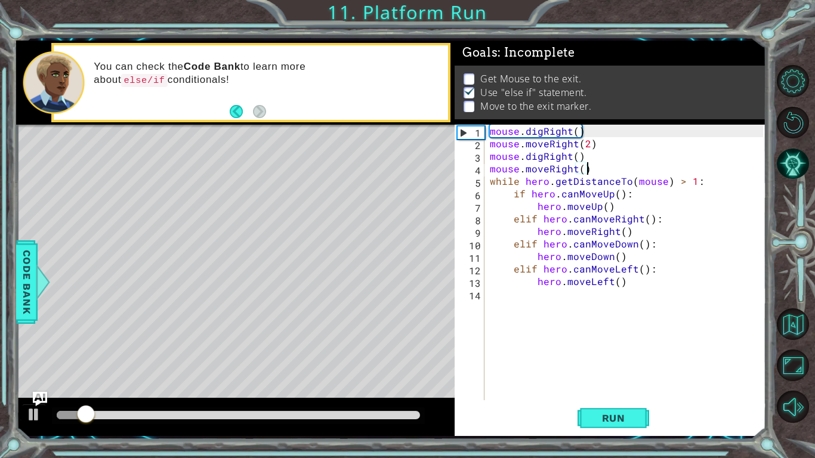
click at [584, 168] on div "mouse . digRight ( ) mouse . moveRight ( 2 ) mouse . digRight ( ) mouse . moveR…" at bounding box center [629, 275] width 282 height 301
type textarea "mouse.moveRight(2)"
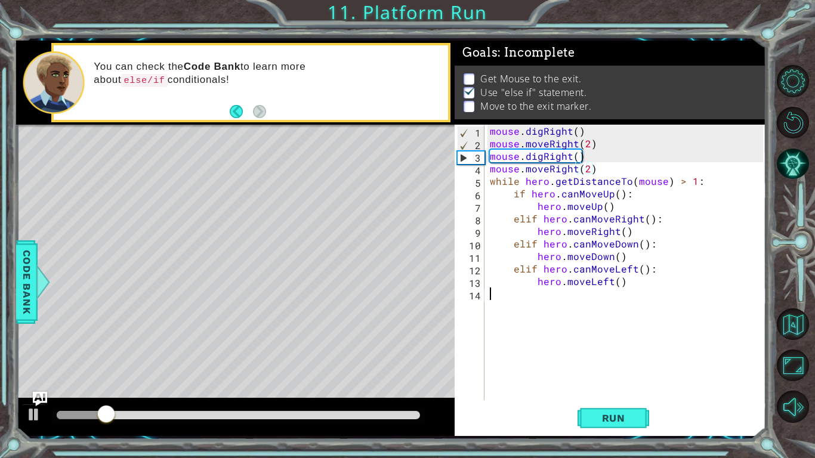
click at [614, 393] on div "mouse . digRight ( ) mouse . moveRight ( 2 ) mouse . digRight ( ) mouse . moveR…" at bounding box center [629, 275] width 282 height 301
click at [621, 411] on button "Run" at bounding box center [614, 418] width 72 height 31
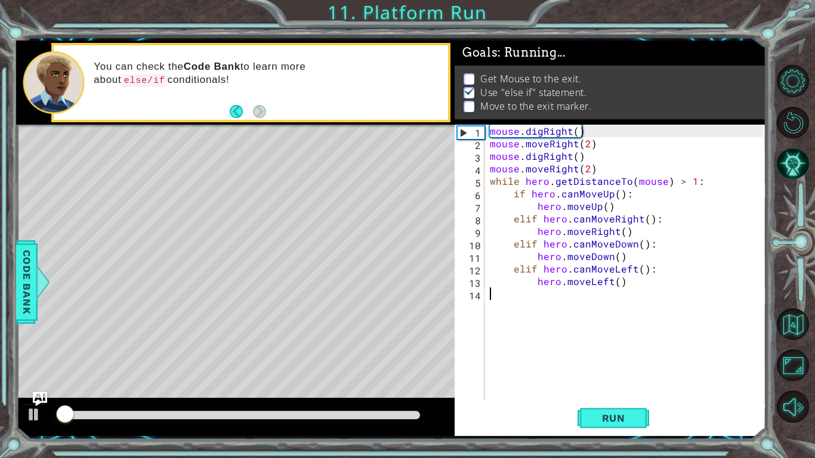
click at [407, 418] on div at bounding box center [238, 415] width 363 height 8
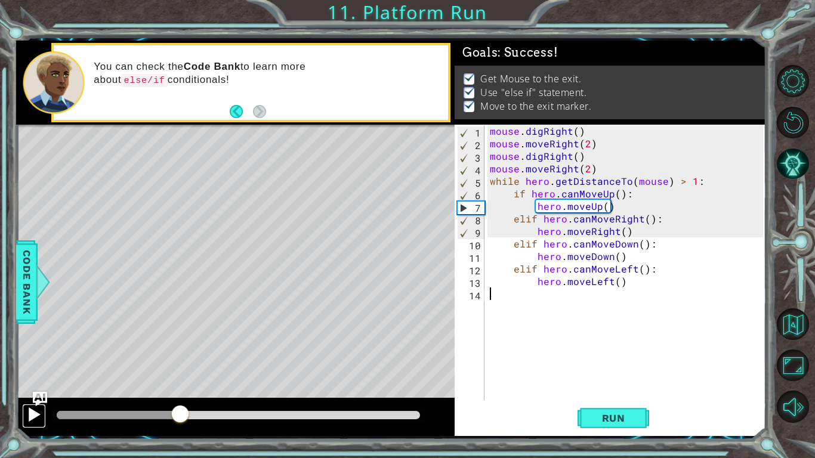
click at [40, 421] on div at bounding box center [34, 415] width 16 height 16
click at [394, 417] on div at bounding box center [238, 415] width 363 height 8
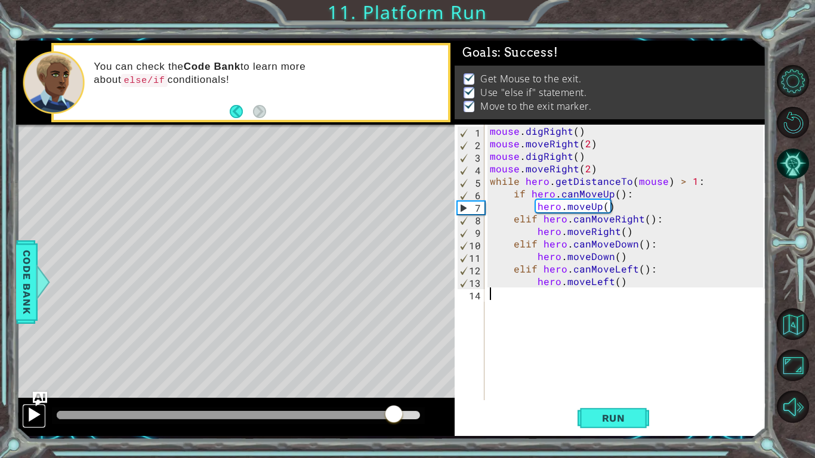
click at [34, 417] on div at bounding box center [34, 415] width 16 height 16
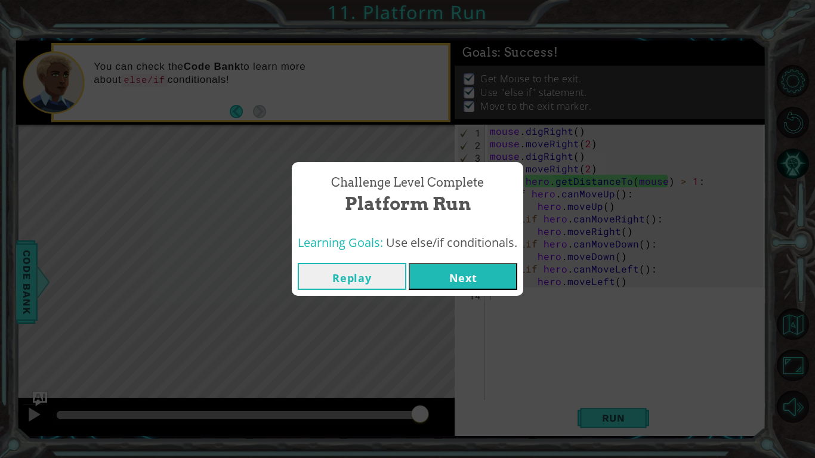
click at [449, 285] on button "Next" at bounding box center [463, 276] width 109 height 27
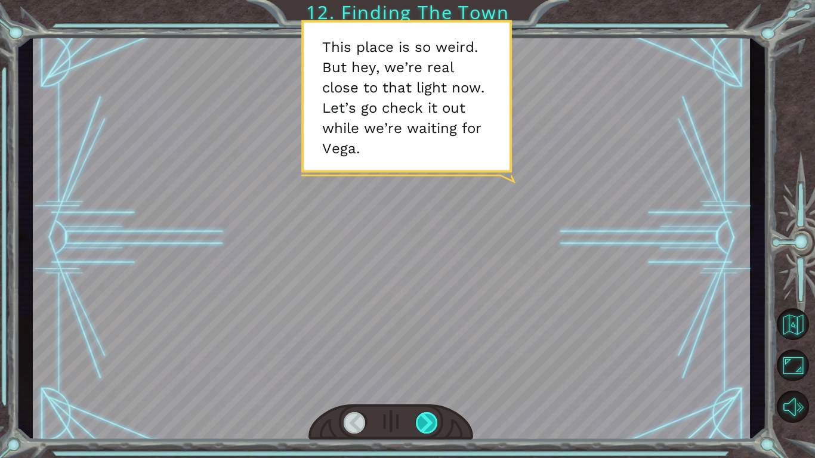
click at [421, 424] on div at bounding box center [427, 422] width 23 height 21
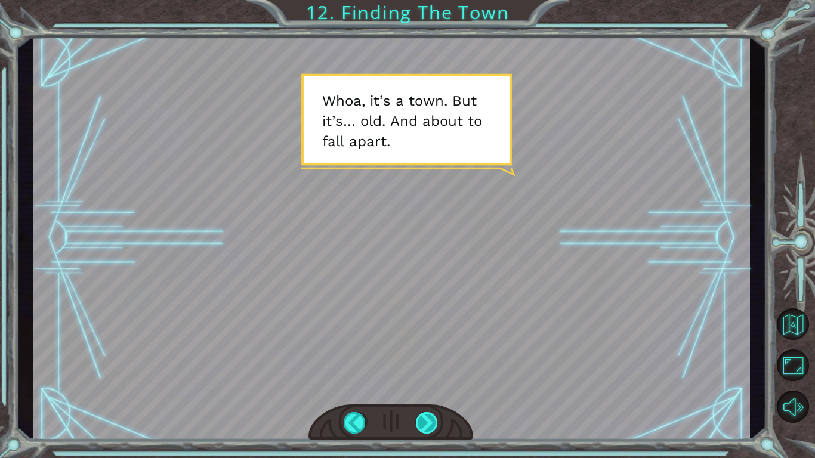
click at [421, 424] on div at bounding box center [427, 422] width 23 height 21
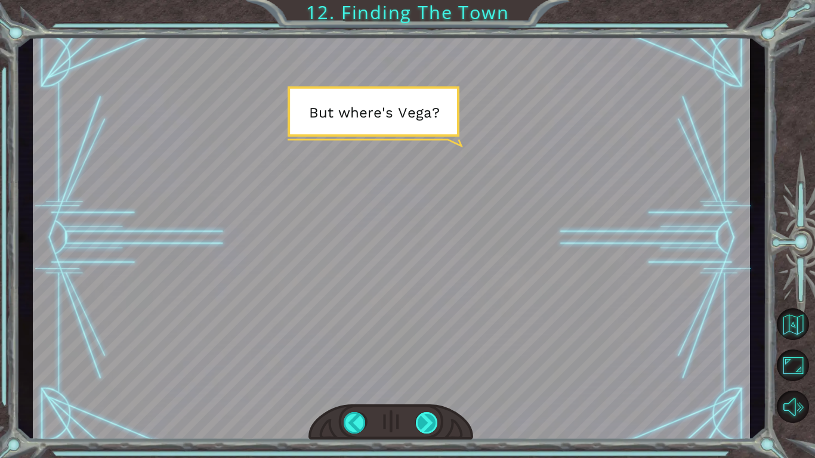
click at [421, 424] on div at bounding box center [427, 422] width 23 height 21
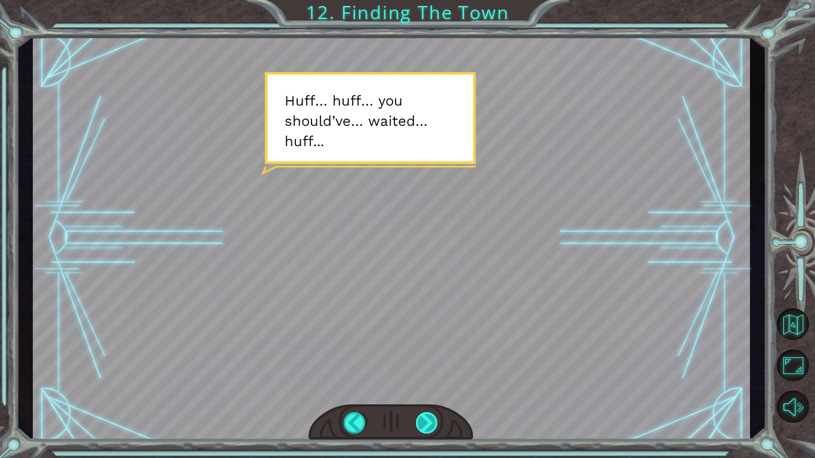
click at [421, 424] on div at bounding box center [427, 422] width 23 height 21
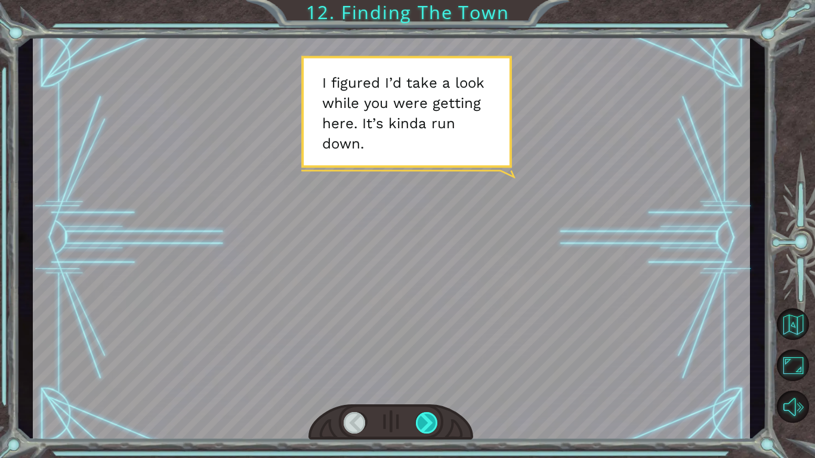
click at [421, 424] on div at bounding box center [427, 422] width 23 height 21
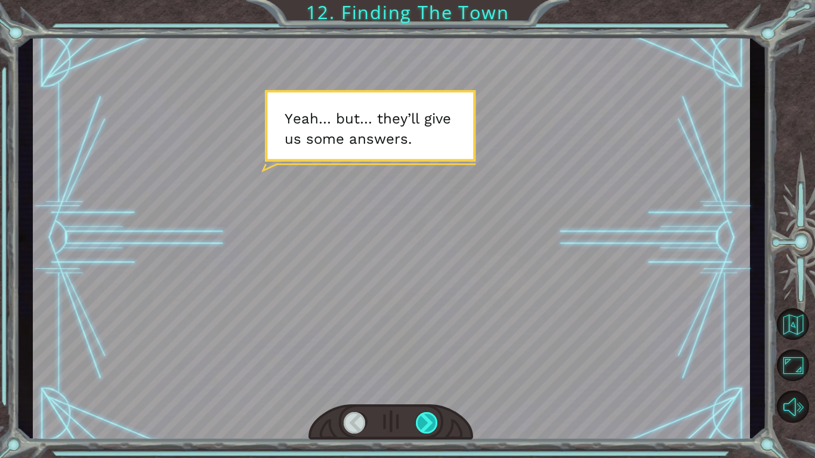
click at [421, 424] on div at bounding box center [427, 422] width 23 height 21
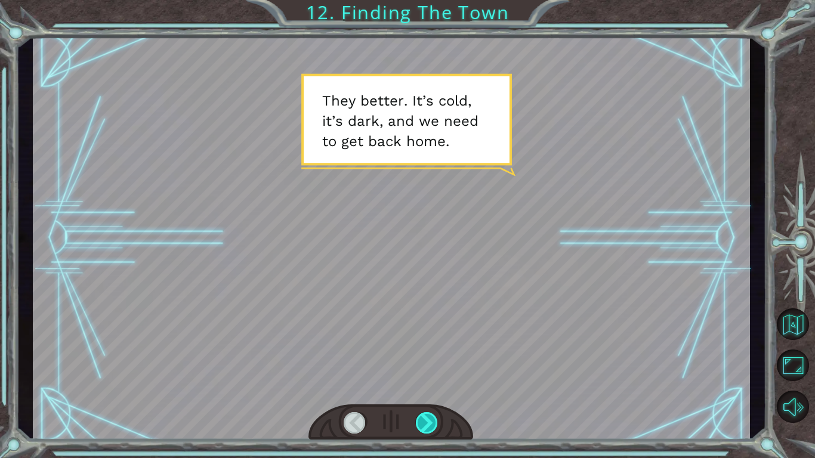
click at [421, 424] on div at bounding box center [427, 422] width 23 height 21
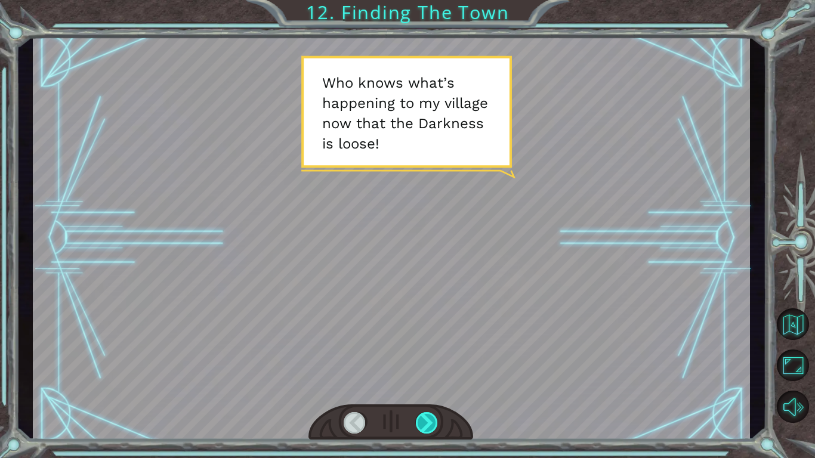
click at [421, 424] on div at bounding box center [427, 422] width 23 height 21
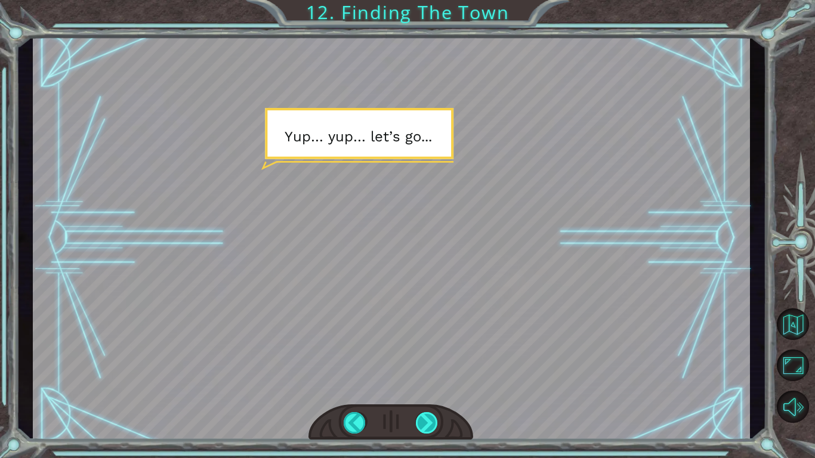
click at [421, 424] on div at bounding box center [427, 422] width 23 height 21
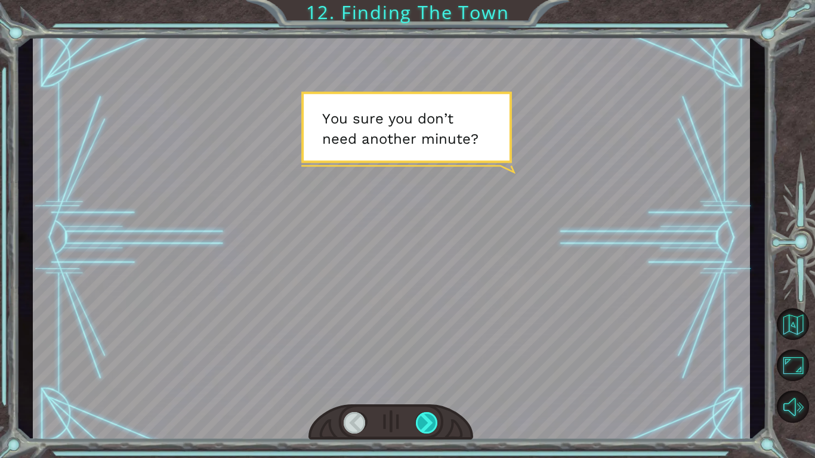
click at [421, 424] on div at bounding box center [427, 422] width 23 height 21
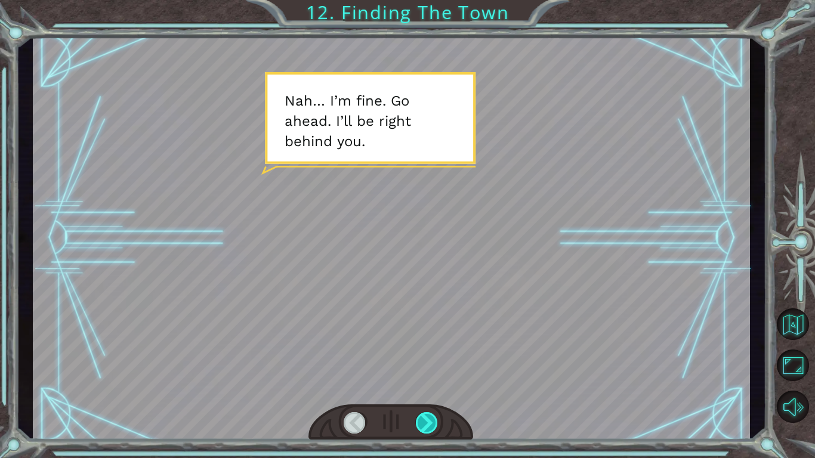
click at [421, 424] on div at bounding box center [427, 422] width 23 height 21
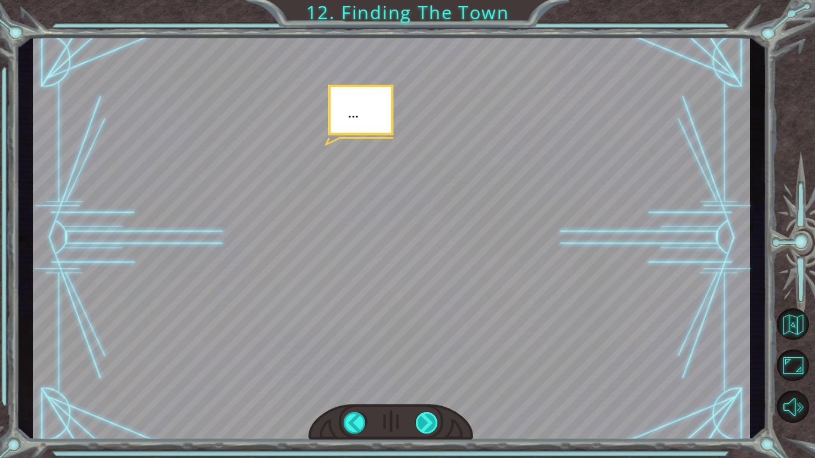
click at [421, 424] on div at bounding box center [427, 422] width 23 height 21
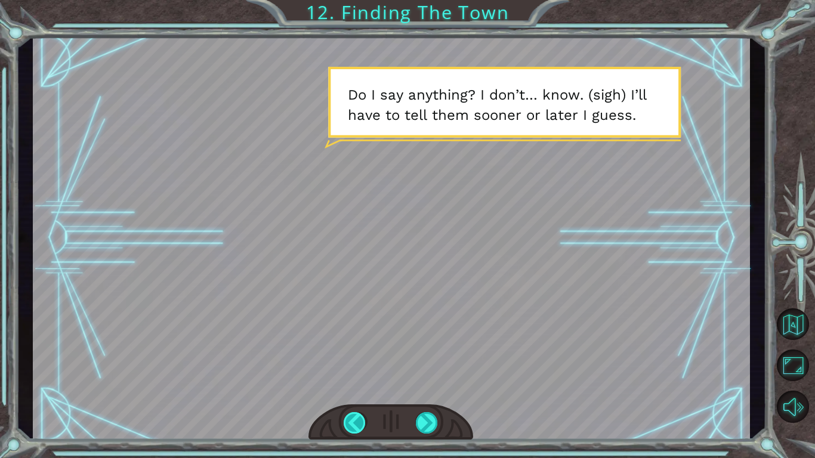
click at [349, 415] on div at bounding box center [355, 422] width 23 height 21
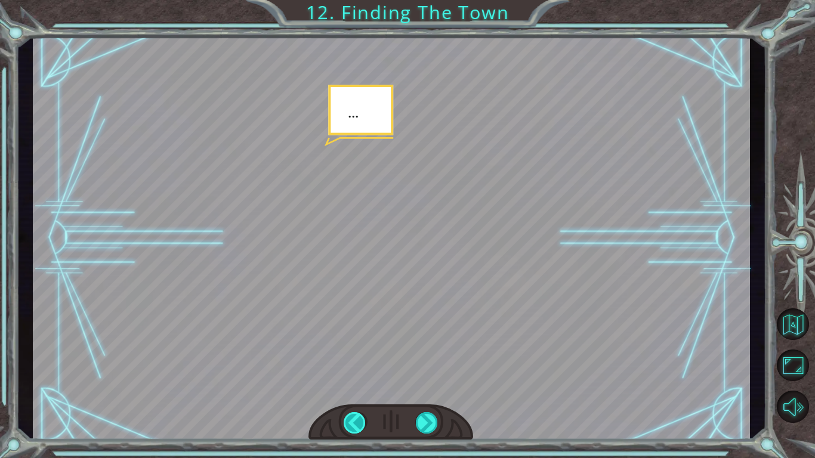
click at [349, 415] on div at bounding box center [355, 422] width 23 height 21
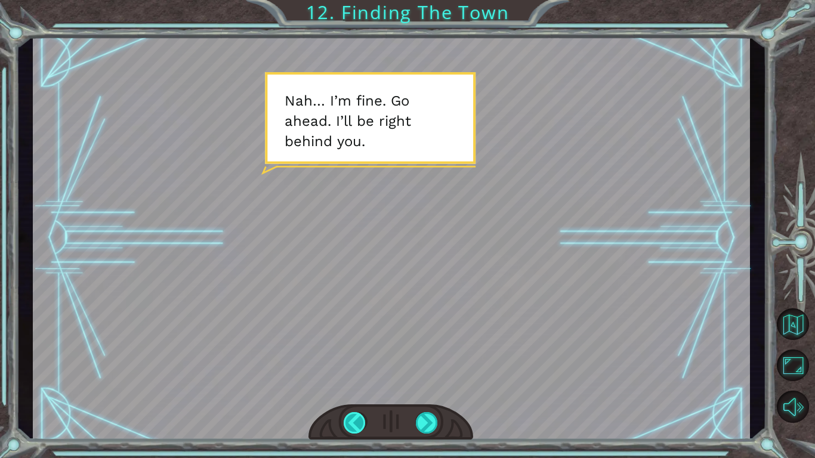
click at [357, 426] on div at bounding box center [355, 422] width 23 height 21
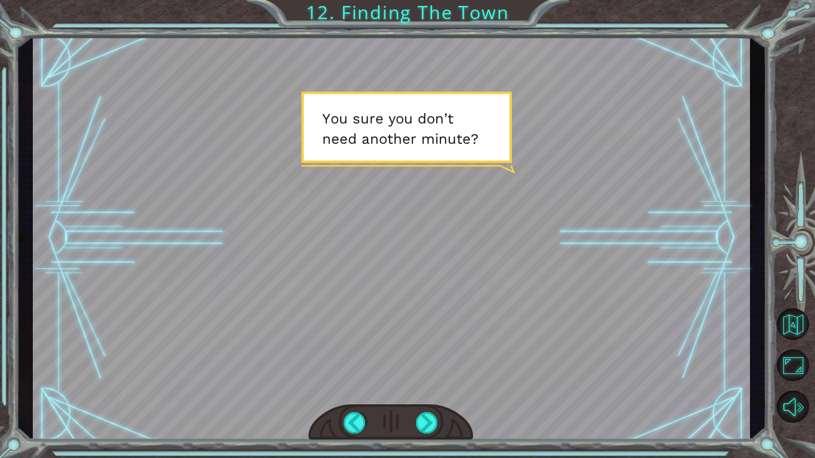
click at [439, 420] on div at bounding box center [391, 423] width 165 height 36
click at [437, 420] on div at bounding box center [427, 422] width 23 height 21
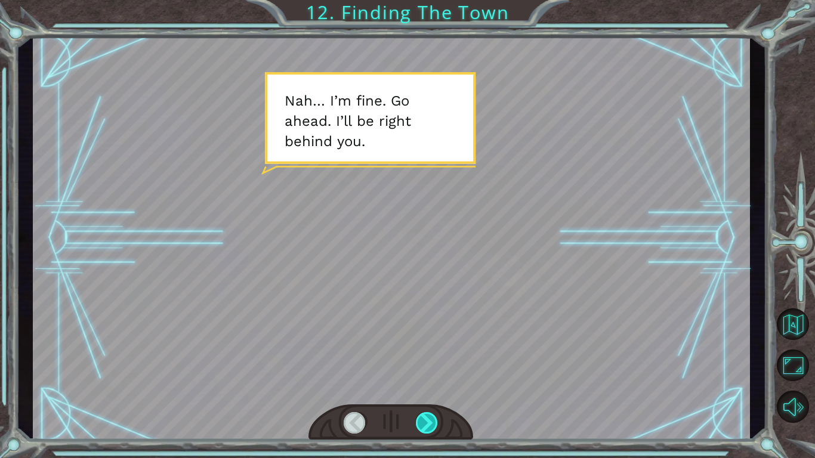
click at [437, 420] on div at bounding box center [427, 422] width 23 height 21
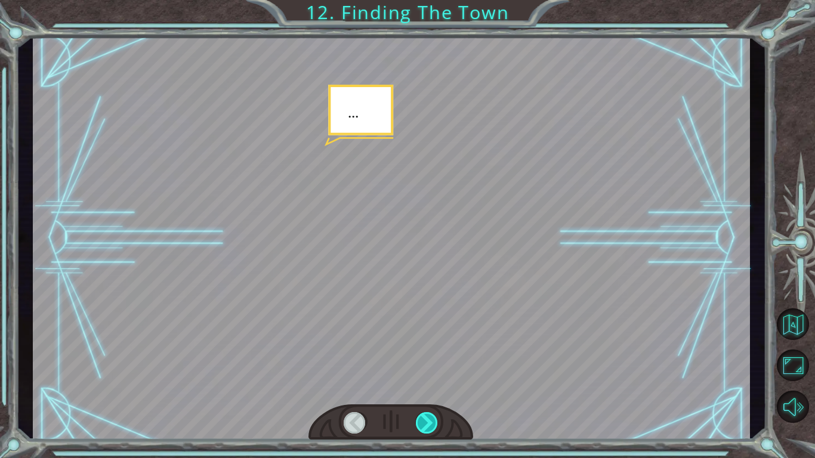
click at [437, 420] on div at bounding box center [427, 422] width 23 height 21
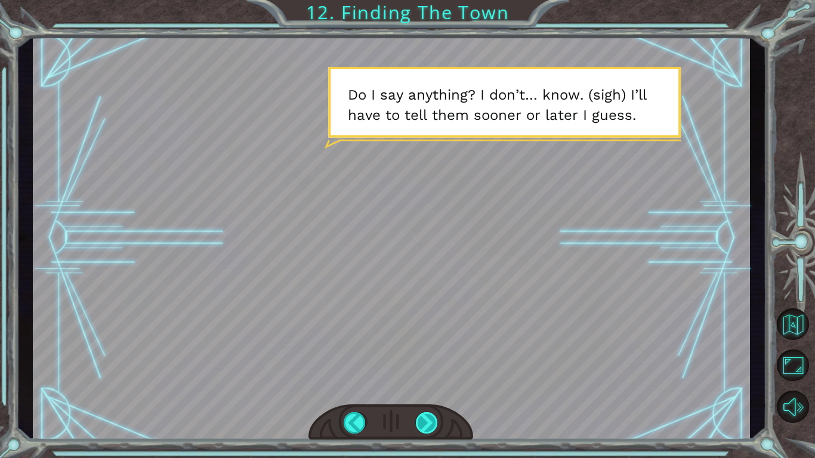
click at [437, 420] on div at bounding box center [427, 422] width 23 height 21
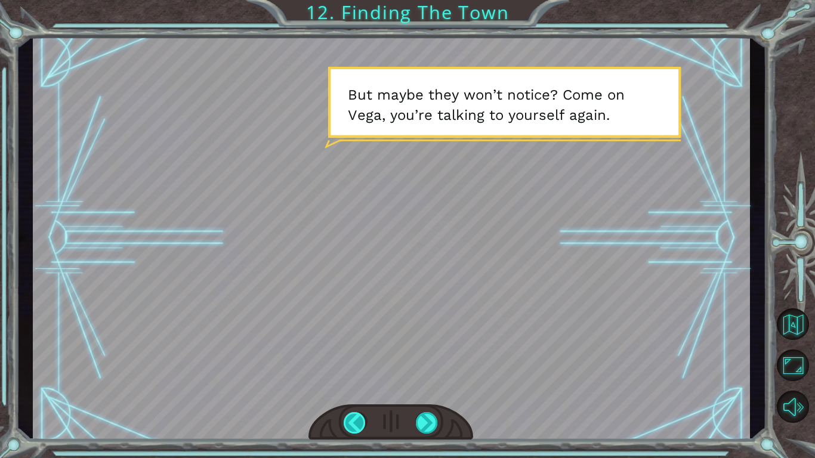
click at [359, 415] on div at bounding box center [355, 422] width 23 height 21
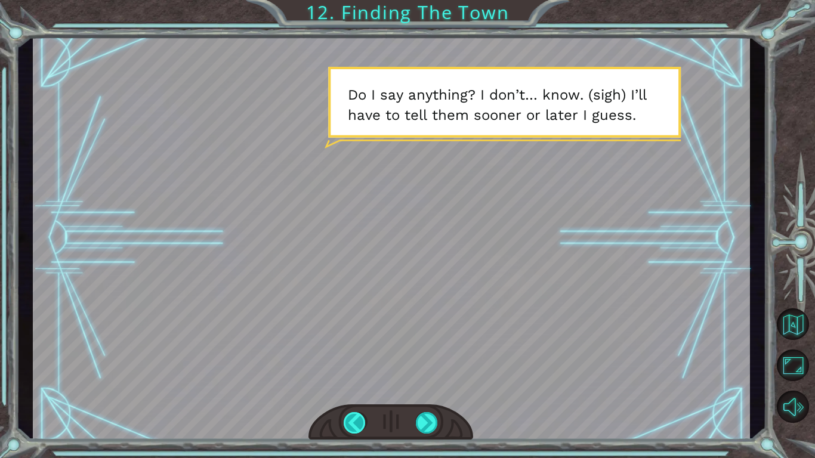
click at [359, 415] on div at bounding box center [355, 422] width 23 height 21
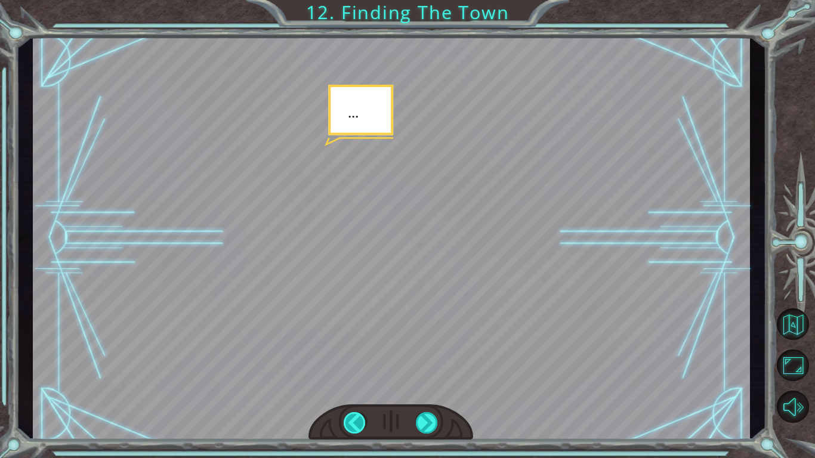
click at [352, 420] on div at bounding box center [355, 422] width 23 height 21
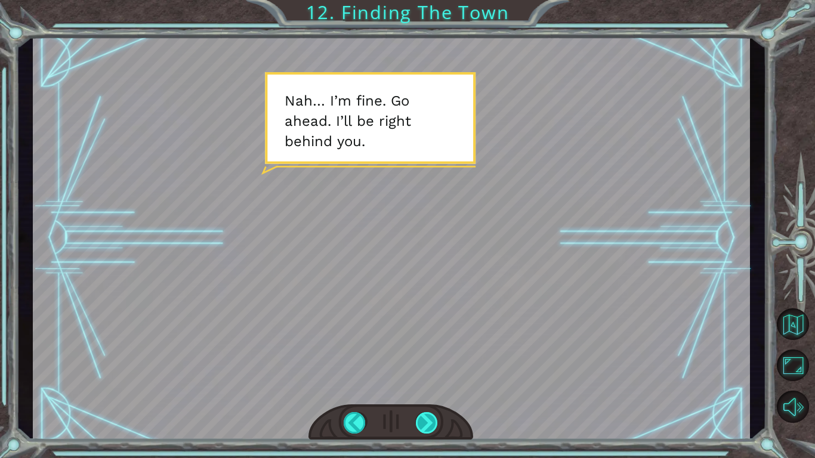
click at [436, 427] on div at bounding box center [427, 422] width 23 height 21
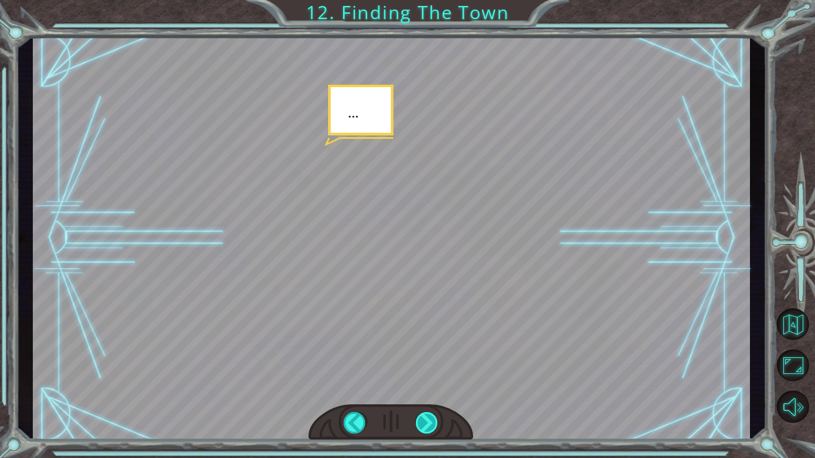
click at [436, 427] on div at bounding box center [427, 422] width 23 height 21
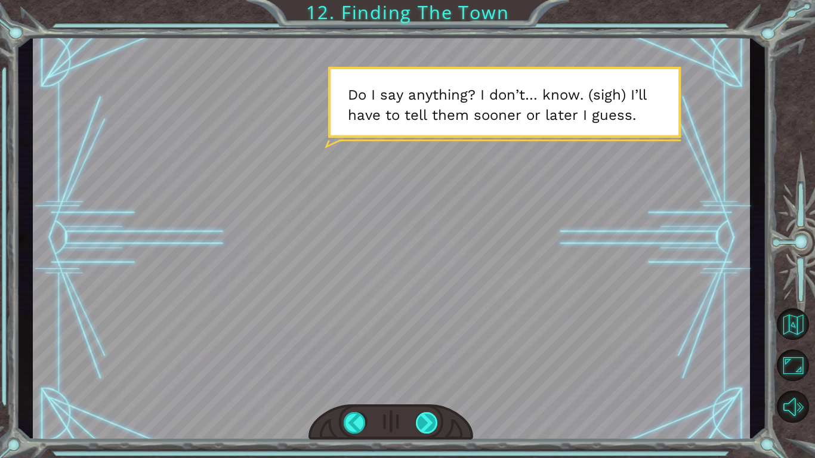
click at [436, 427] on div at bounding box center [427, 422] width 23 height 21
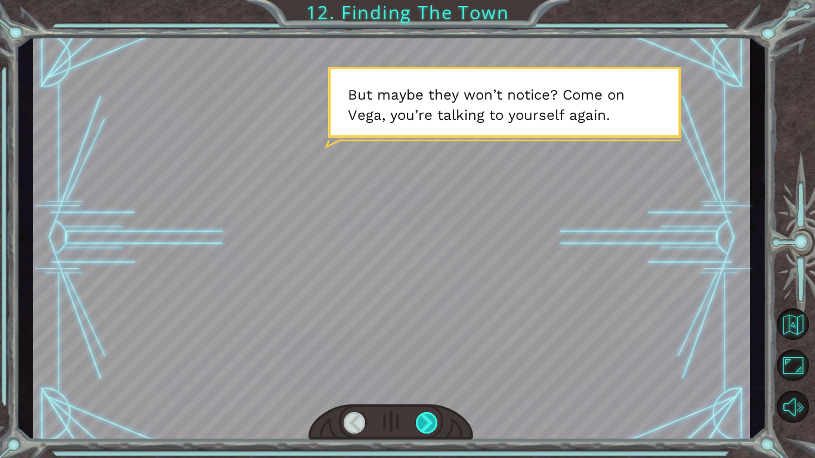
click at [436, 427] on div at bounding box center [427, 422] width 23 height 21
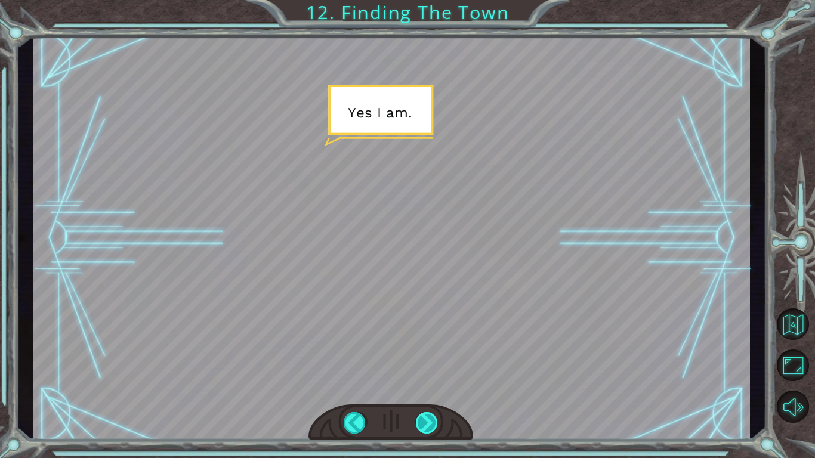
click at [436, 427] on div at bounding box center [427, 422] width 23 height 21
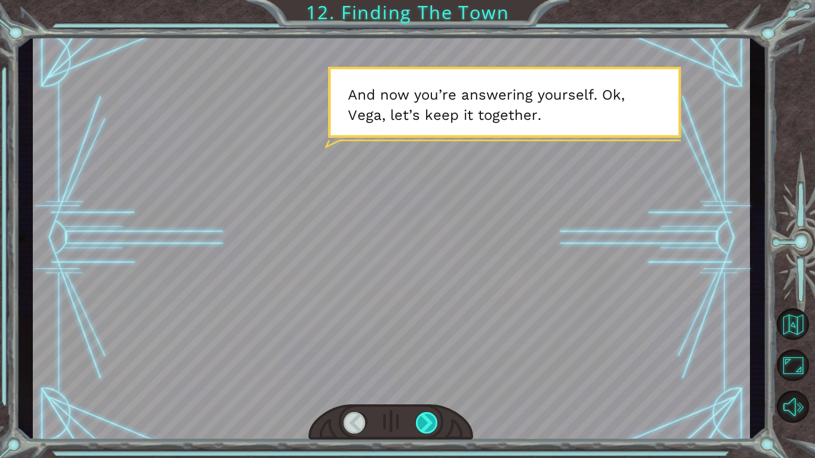
click at [436, 427] on div at bounding box center [427, 422] width 23 height 21
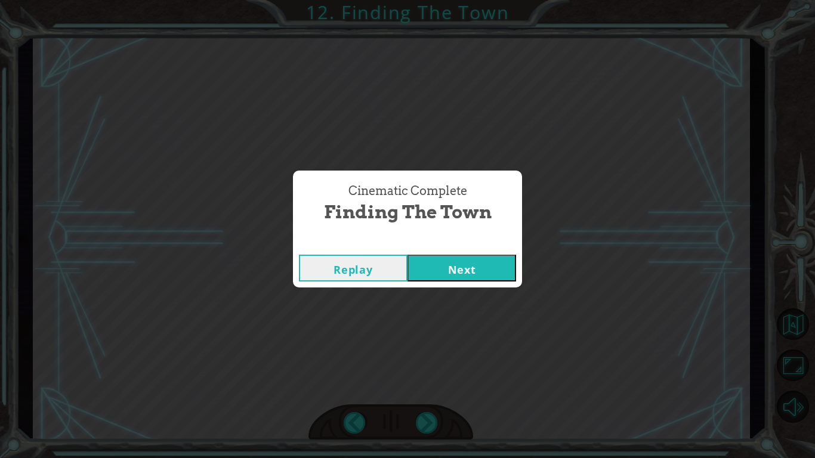
click at [493, 270] on button "Next" at bounding box center [462, 268] width 109 height 27
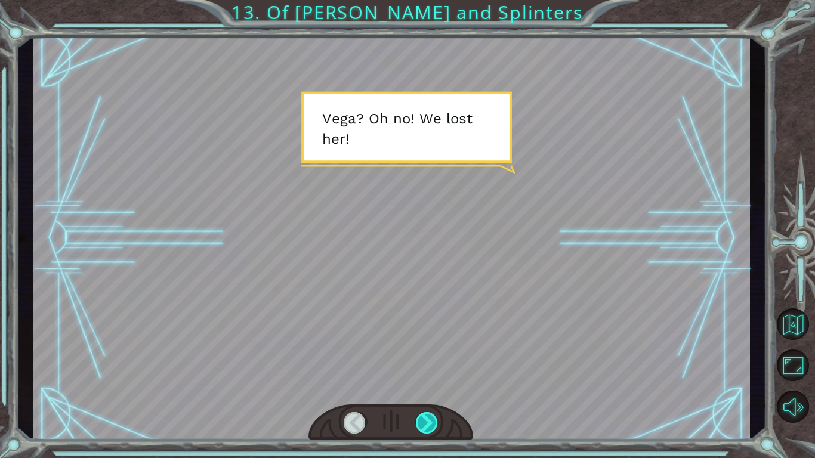
click at [424, 431] on div at bounding box center [427, 422] width 23 height 21
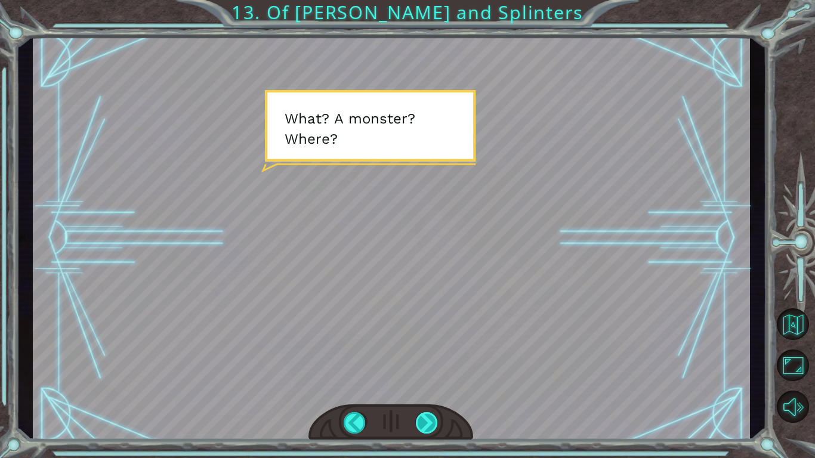
click at [424, 431] on div at bounding box center [427, 422] width 23 height 21
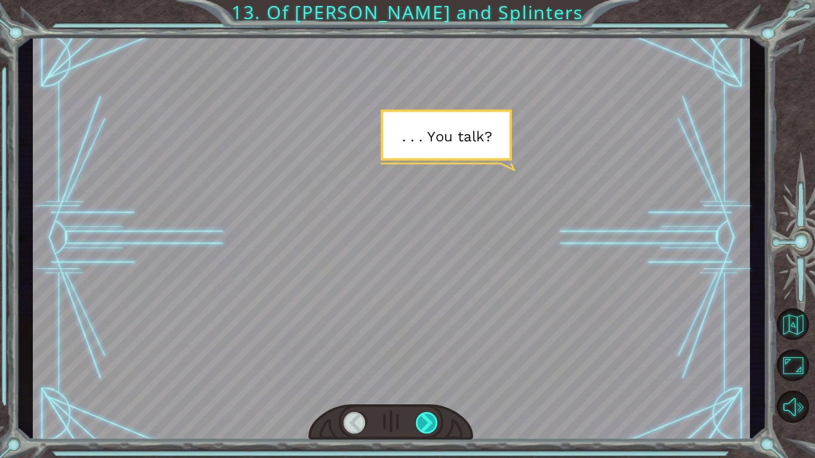
click at [424, 431] on div at bounding box center [427, 422] width 23 height 21
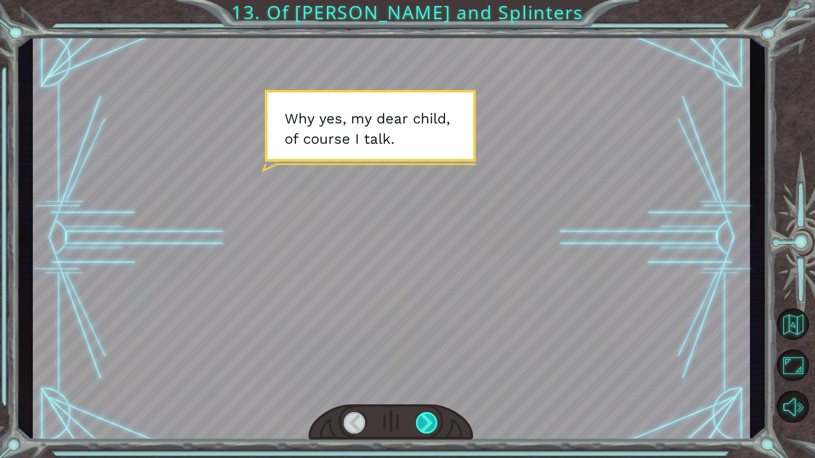
click at [424, 431] on div at bounding box center [427, 422] width 23 height 21
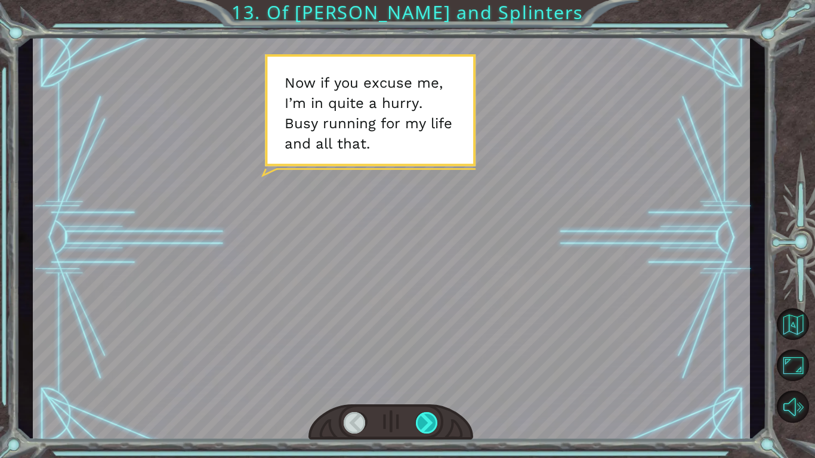
click at [424, 431] on div at bounding box center [427, 422] width 23 height 21
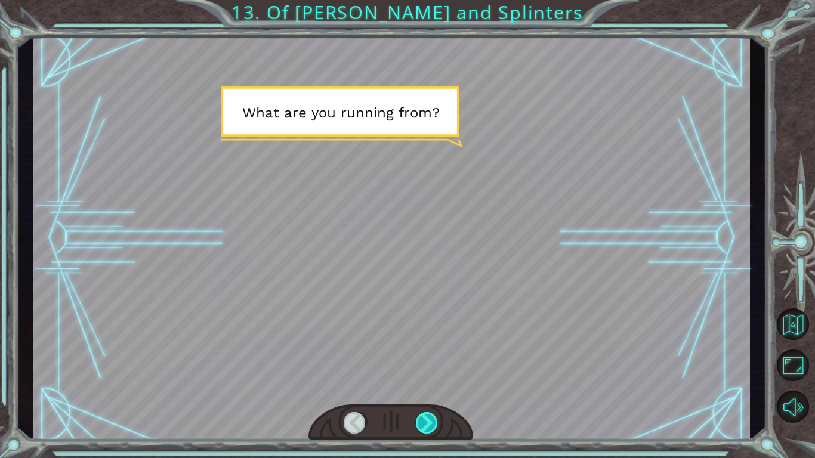
click at [424, 431] on div at bounding box center [427, 422] width 23 height 21
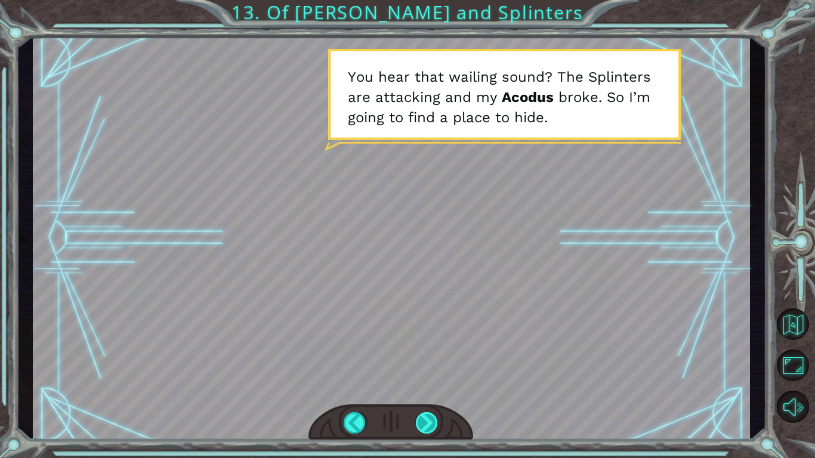
click at [424, 431] on div at bounding box center [427, 422] width 23 height 21
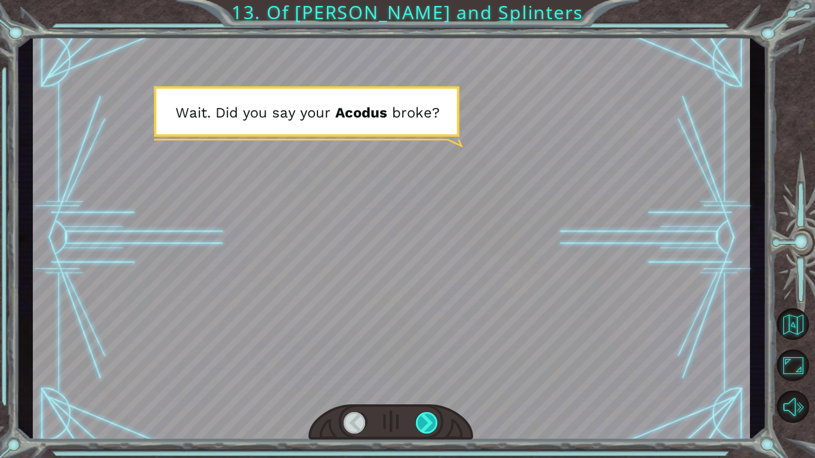
click at [424, 431] on div at bounding box center [427, 422] width 23 height 21
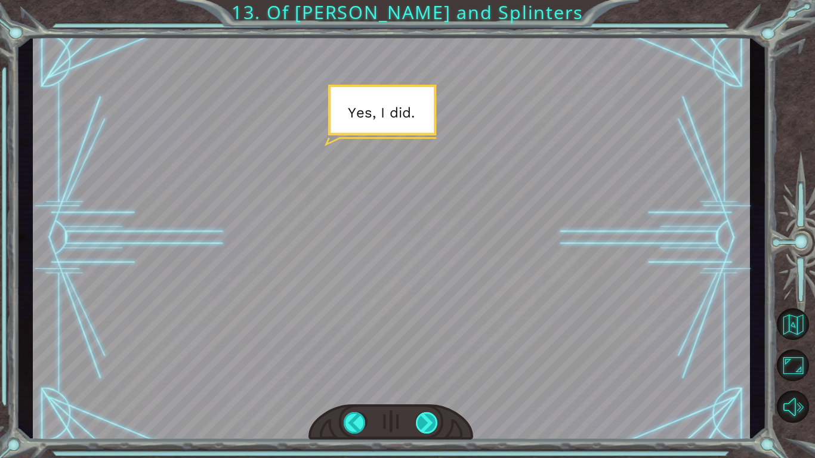
click at [424, 431] on div at bounding box center [427, 422] width 23 height 21
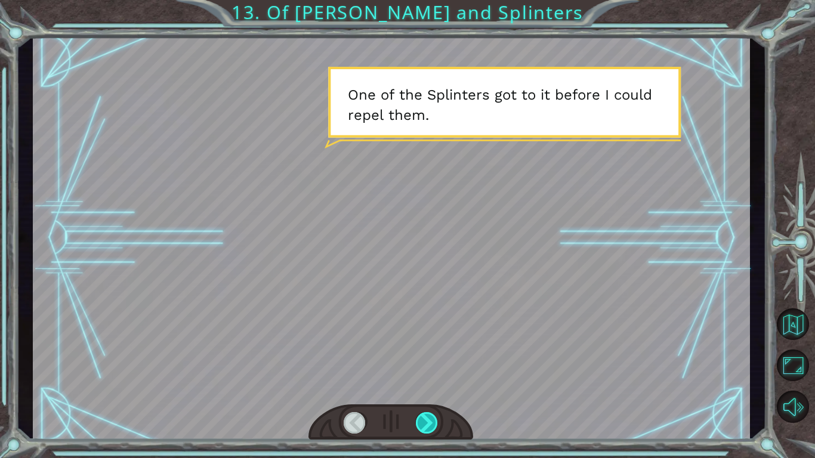
click at [424, 431] on div at bounding box center [427, 422] width 23 height 21
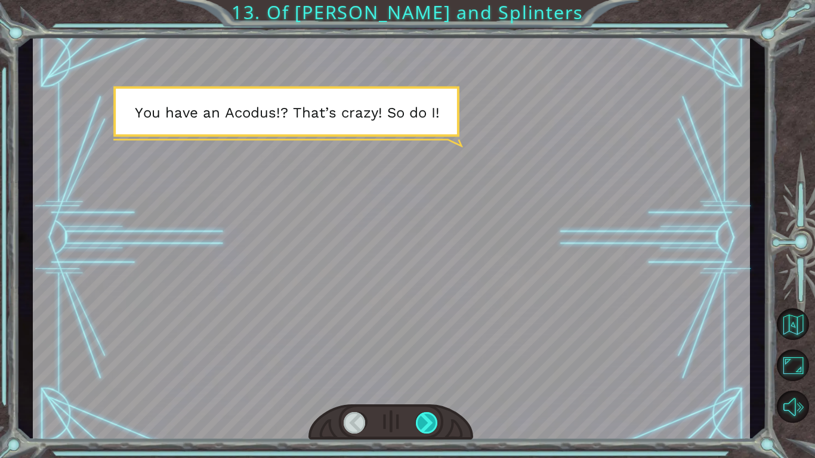
click at [424, 431] on div at bounding box center [427, 422] width 23 height 21
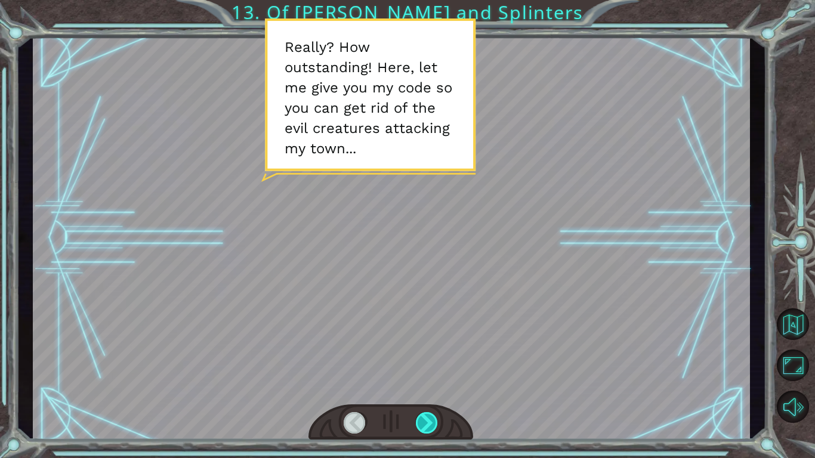
click at [424, 431] on div at bounding box center [427, 422] width 23 height 21
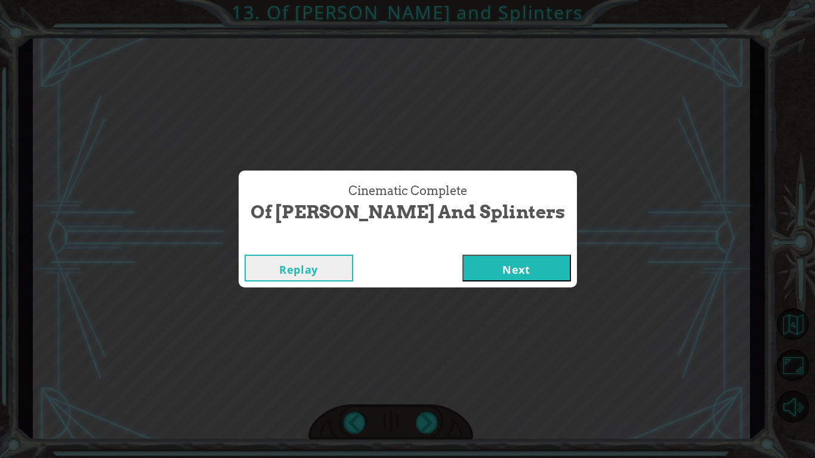
click at [462, 271] on button "Next" at bounding box center [516, 268] width 109 height 27
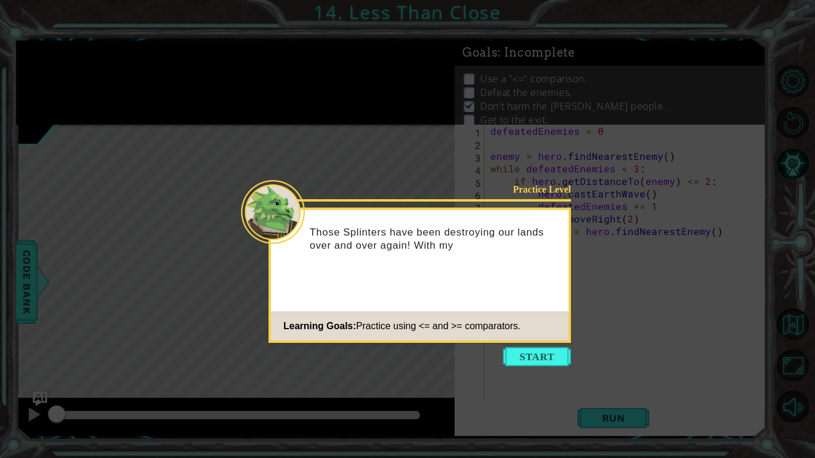
type textarea "="
click at [540, 347] on button "Start" at bounding box center [537, 356] width 68 height 19
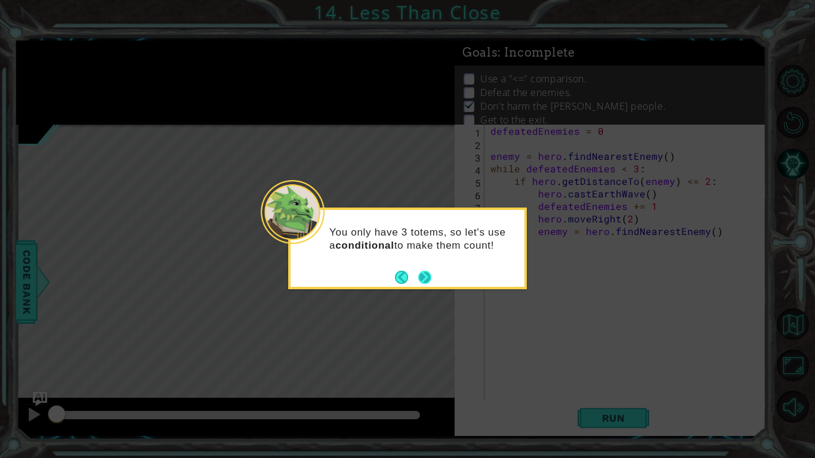
click at [430, 274] on button "Next" at bounding box center [424, 277] width 17 height 17
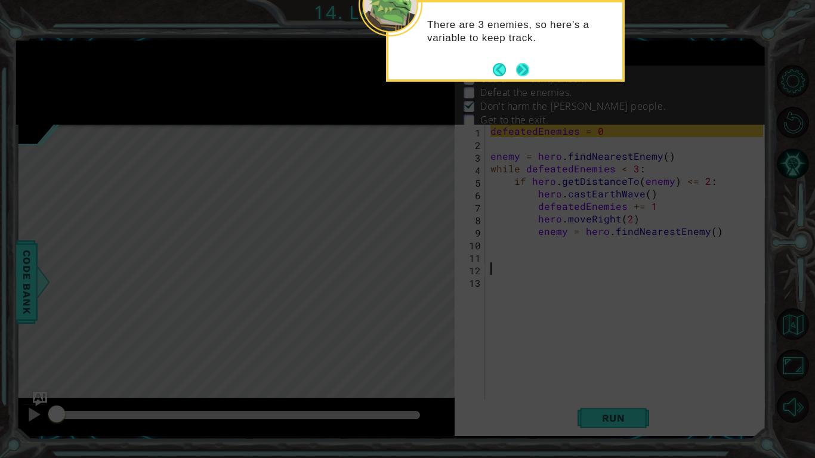
click at [523, 70] on button "Next" at bounding box center [522, 69] width 22 height 22
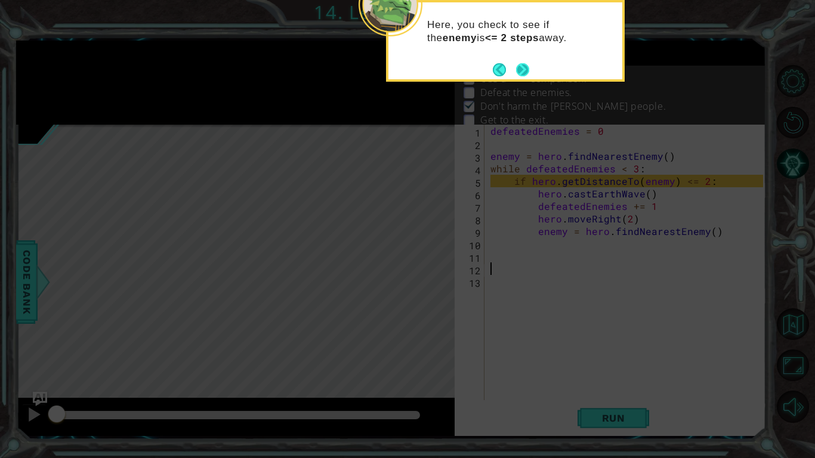
click at [521, 73] on button "Next" at bounding box center [523, 69] width 21 height 21
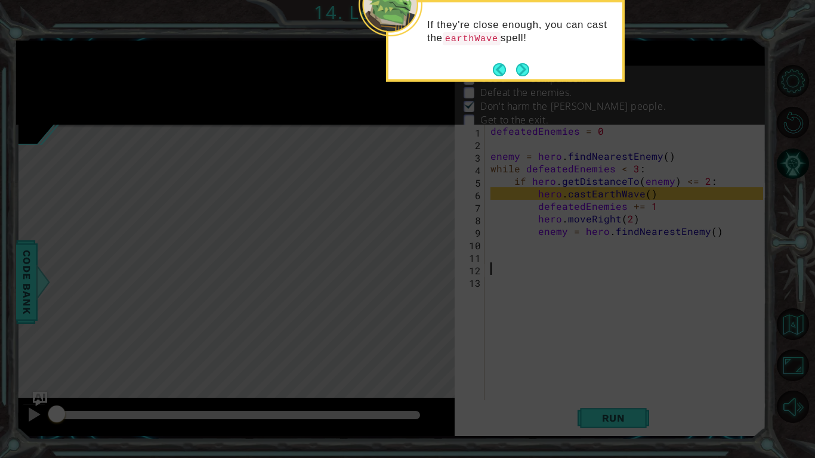
click at [521, 73] on button "Next" at bounding box center [523, 70] width 20 height 20
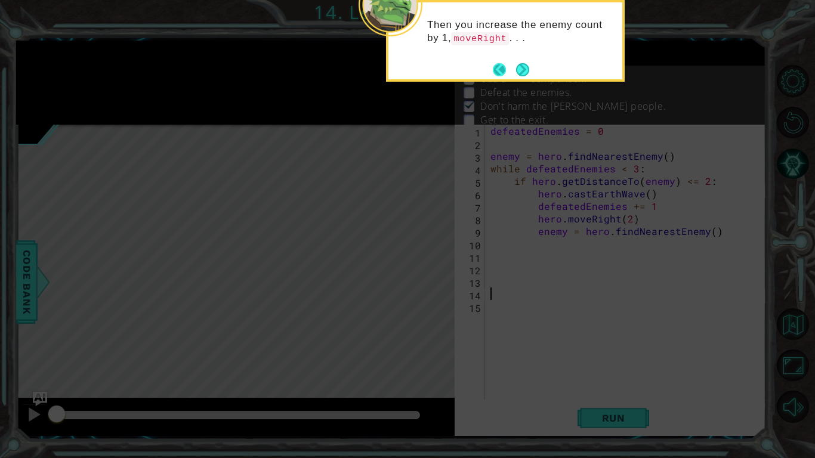
click at [504, 64] on button "Back" at bounding box center [504, 69] width 23 height 13
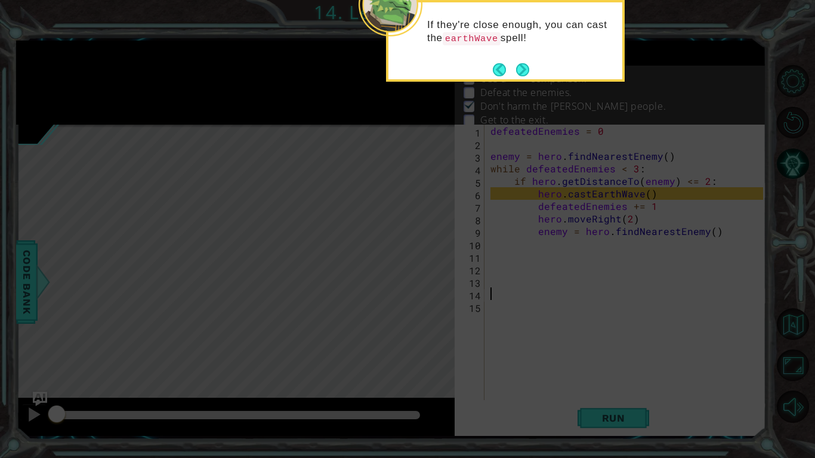
click at [504, 64] on button "Back" at bounding box center [504, 69] width 23 height 13
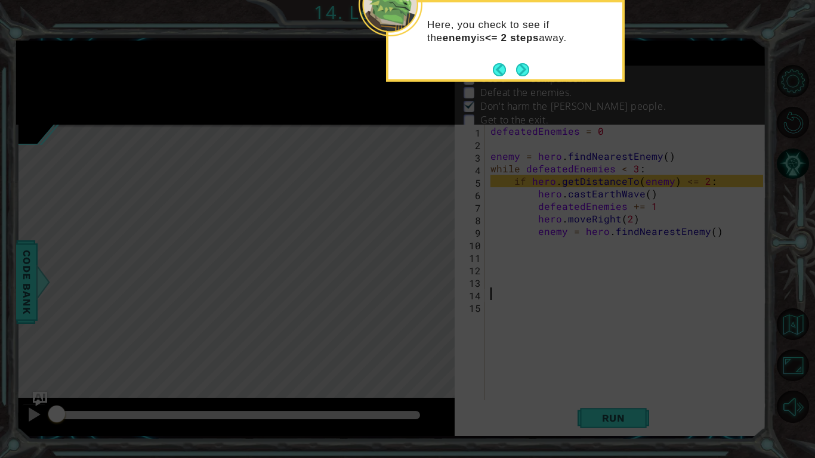
click at [504, 64] on button "Back" at bounding box center [504, 69] width 23 height 13
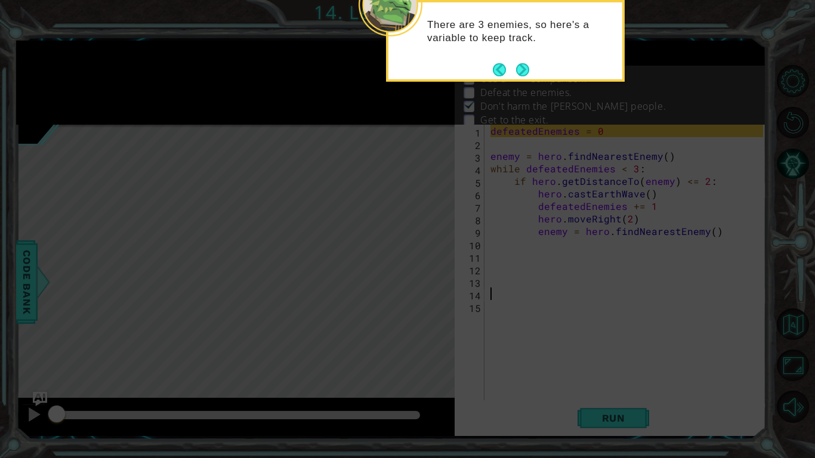
click at [504, 64] on button "Back" at bounding box center [504, 69] width 23 height 13
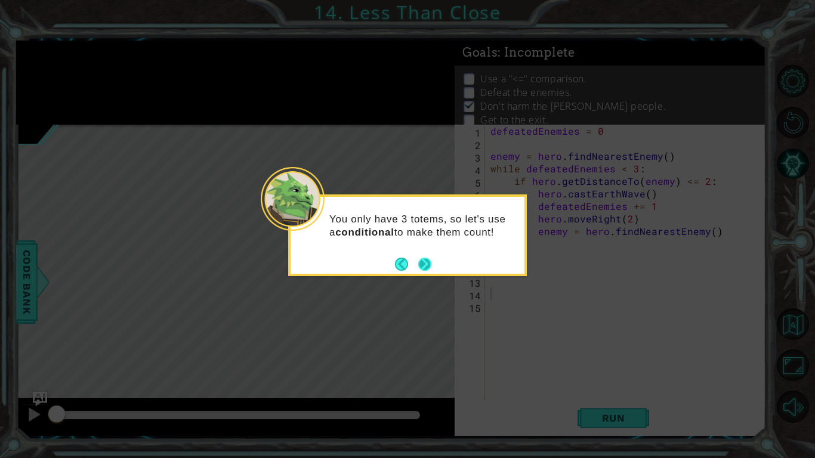
click at [430, 269] on button "Next" at bounding box center [424, 264] width 18 height 18
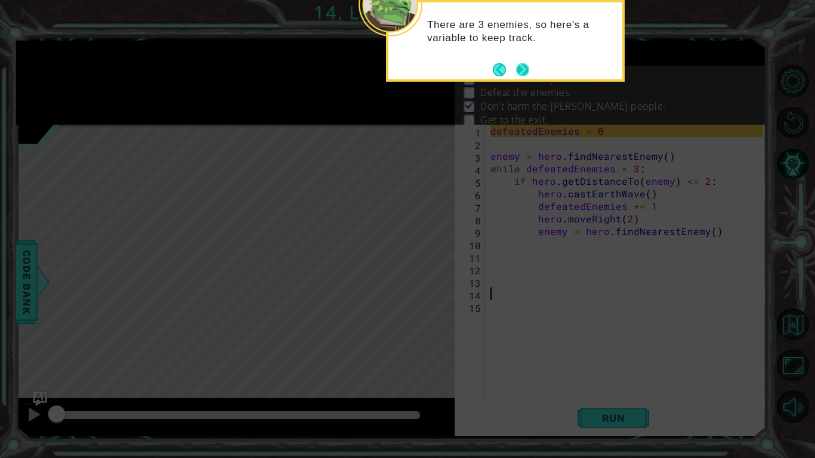
click at [519, 70] on button "Next" at bounding box center [522, 69] width 18 height 18
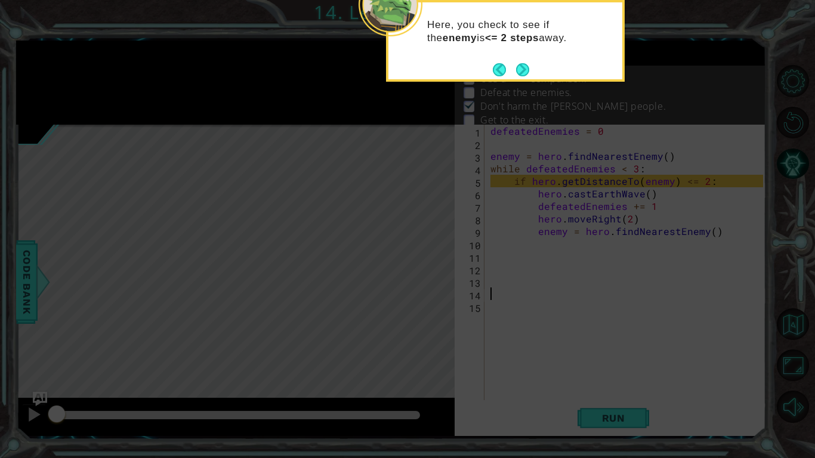
click at [519, 70] on button "Next" at bounding box center [523, 70] width 14 height 14
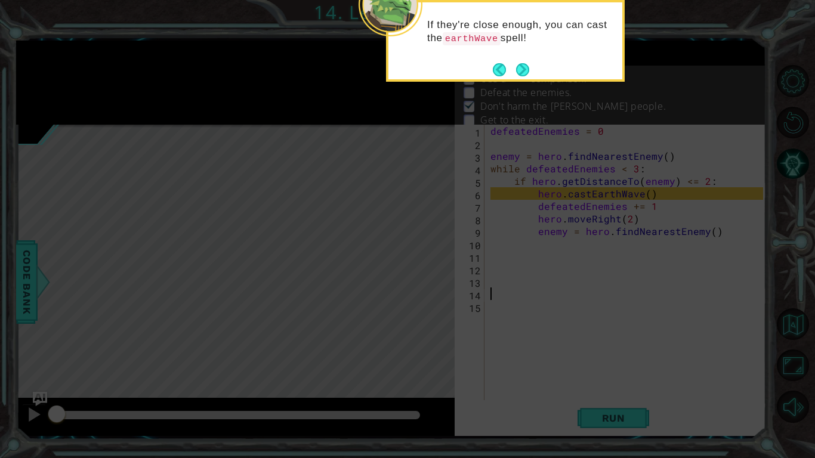
click at [519, 70] on button "Next" at bounding box center [523, 70] width 14 height 14
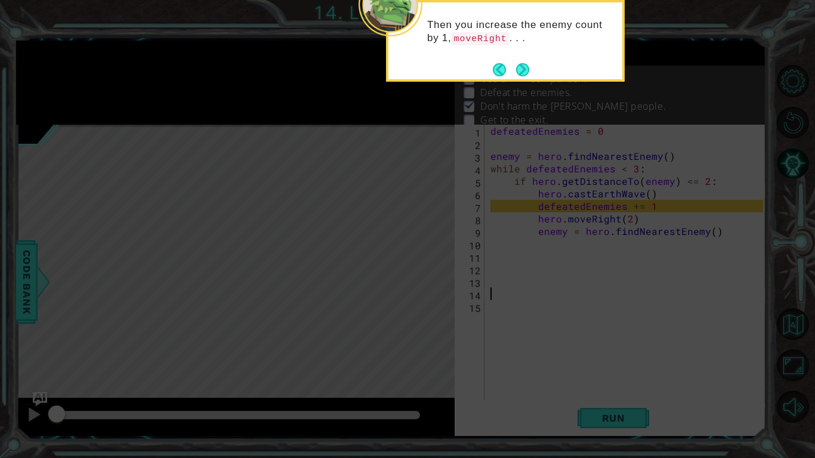
click at [519, 70] on button "Next" at bounding box center [522, 69] width 19 height 19
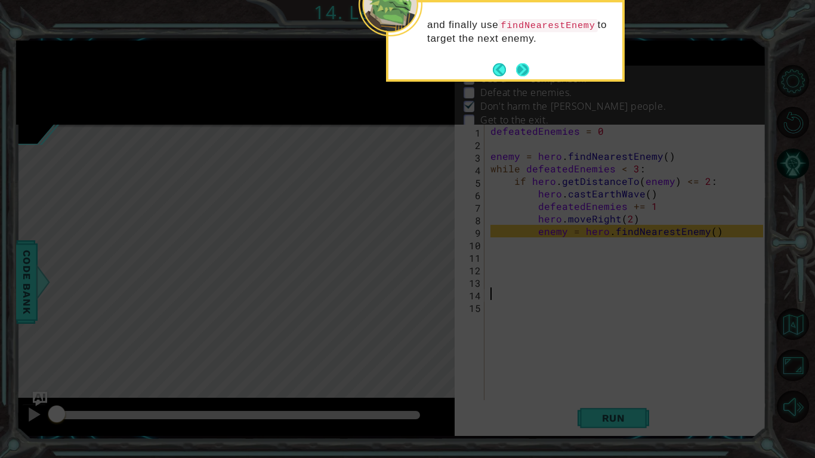
click at [524, 68] on button "Next" at bounding box center [523, 70] width 20 height 20
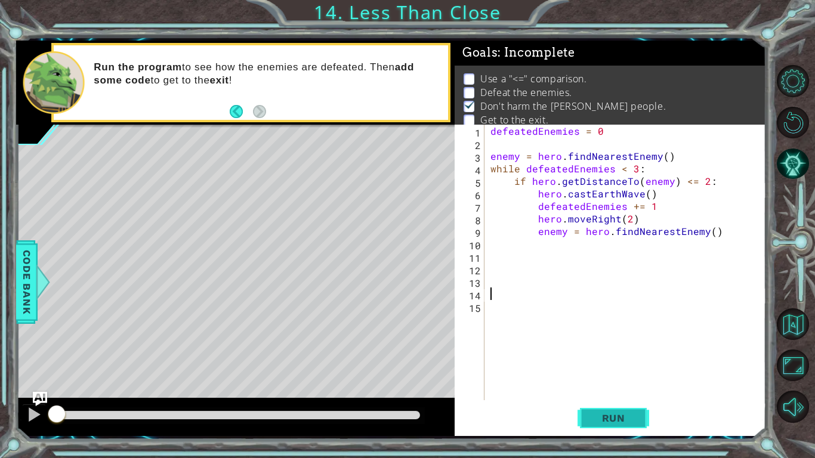
click at [598, 411] on button "Run" at bounding box center [614, 418] width 72 height 31
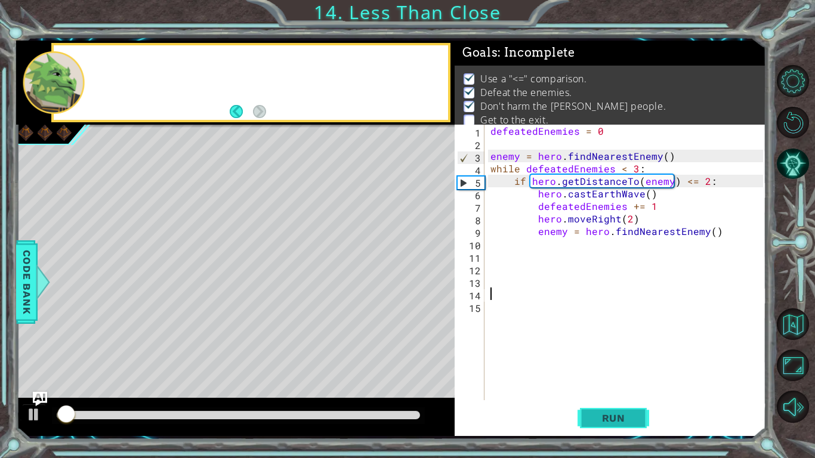
scroll to position [4, 0]
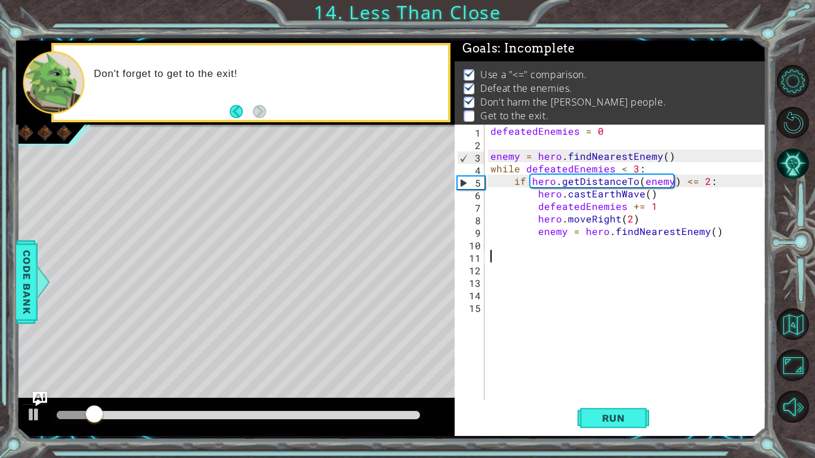
click at [547, 254] on div "defeatedEnemies = 0 enemy = hero . findNearestEnemy ( ) while defeatedEnemies <…" at bounding box center [628, 275] width 281 height 301
click at [538, 243] on div "defeatedEnemies = 0 enemy = hero . findNearestEnemy ( ) while defeatedEnemies <…" at bounding box center [628, 275] width 281 height 301
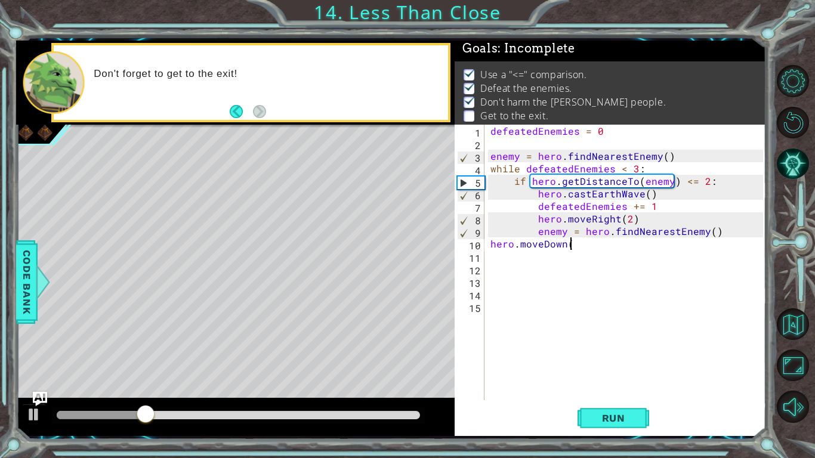
scroll to position [0, 5]
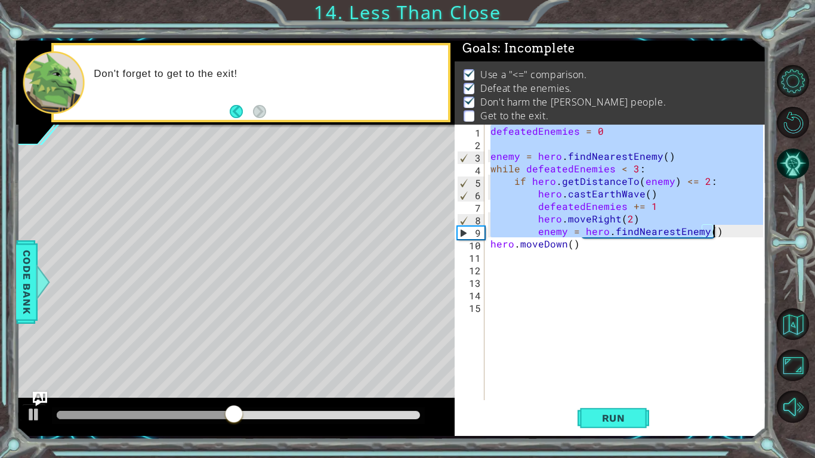
drag, startPoint x: 490, startPoint y: 128, endPoint x: 720, endPoint y: 230, distance: 251.4
click at [720, 230] on div "defeatedEnemies = 0 enemy = hero . findNearestEnemy ( ) while defeatedEnemies <…" at bounding box center [628, 275] width 281 height 301
click at [594, 418] on span "Run" at bounding box center [613, 418] width 47 height 12
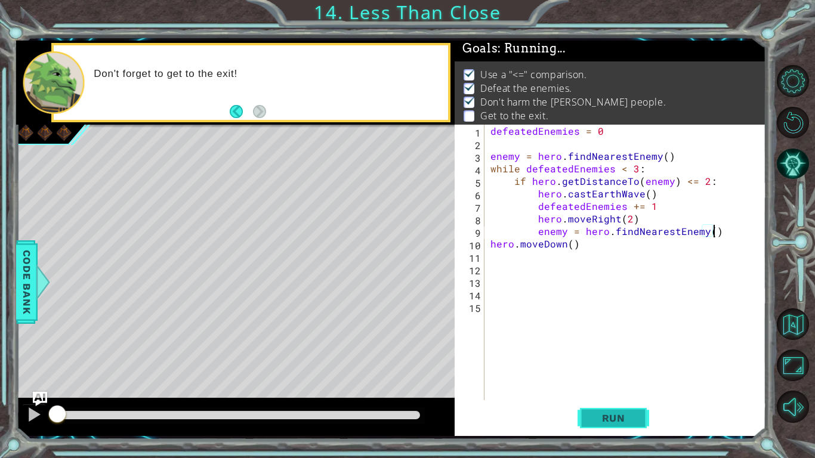
type textarea "enemy = hero.findNearestEnemy()"
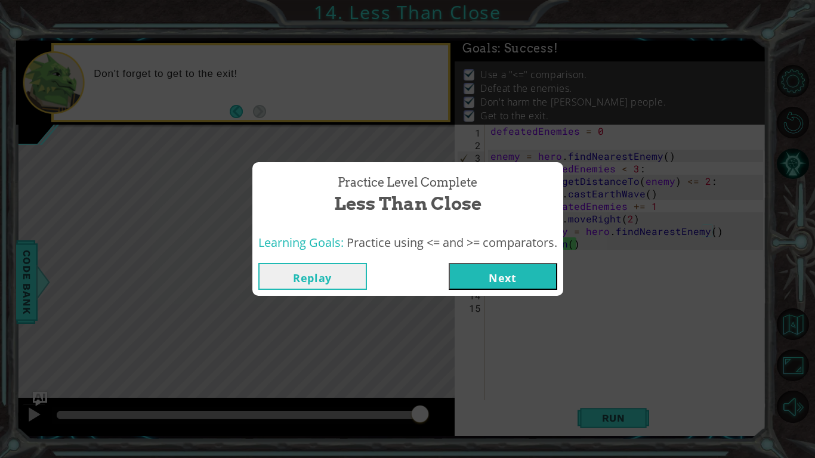
click at [486, 271] on button "Next" at bounding box center [503, 276] width 109 height 27
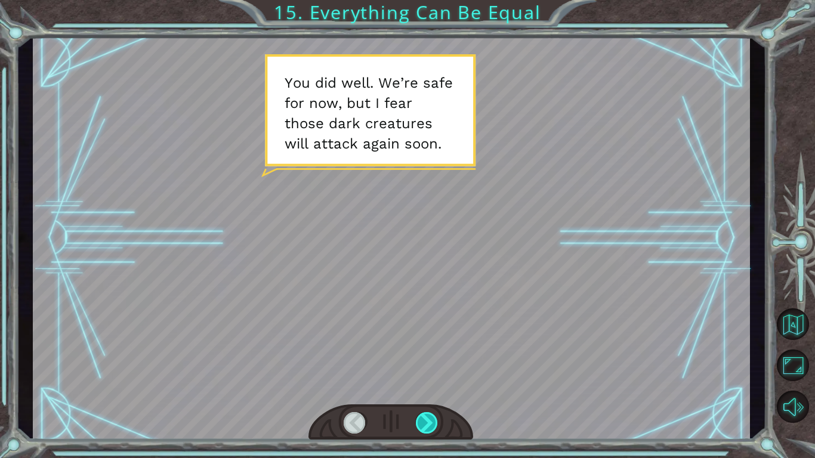
click at [429, 417] on div at bounding box center [427, 422] width 23 height 21
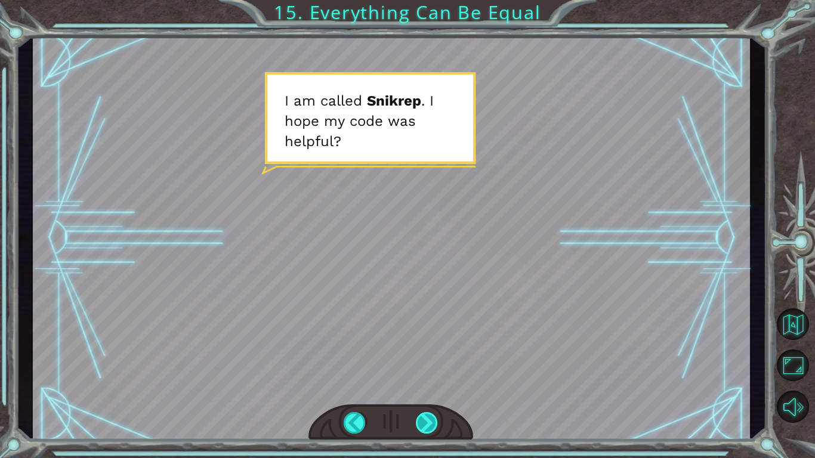
click at [429, 417] on div at bounding box center [427, 422] width 23 height 21
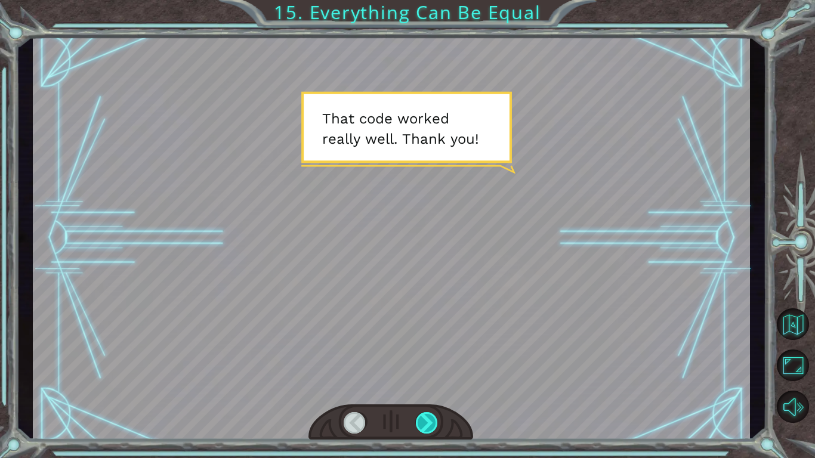
click at [429, 417] on div at bounding box center [427, 422] width 23 height 21
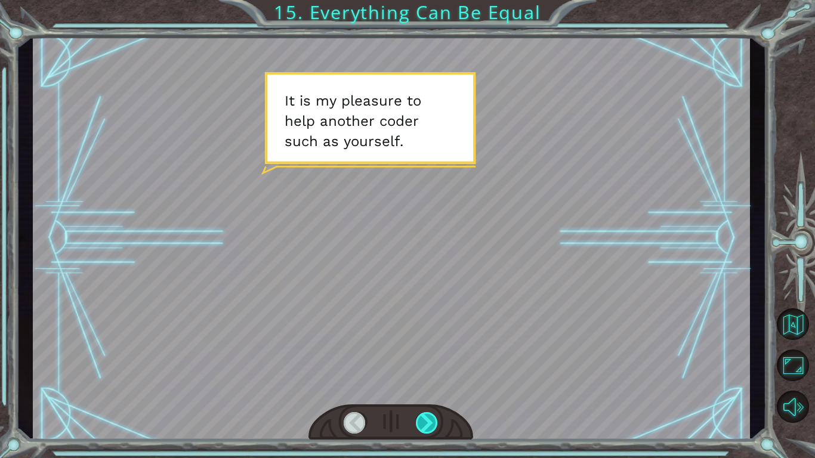
click at [429, 417] on div at bounding box center [427, 422] width 23 height 21
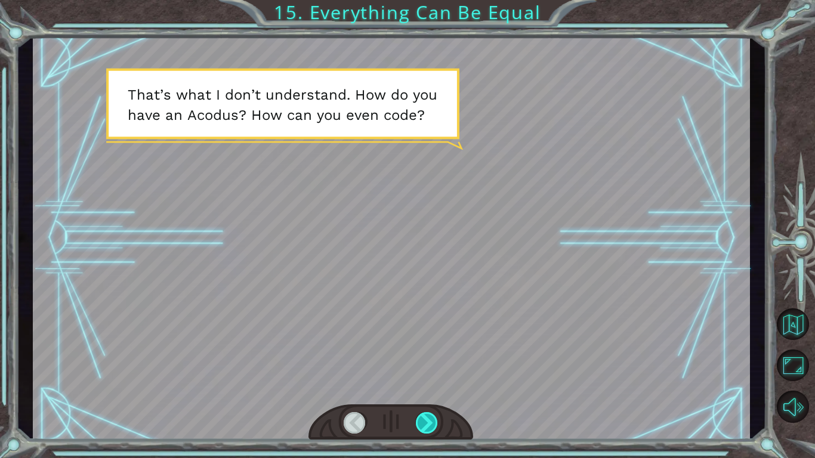
click at [429, 417] on div at bounding box center [427, 422] width 23 height 21
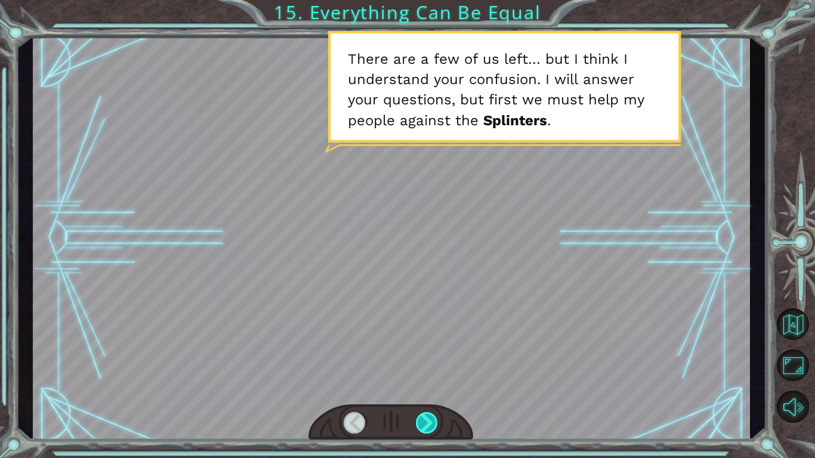
click at [429, 417] on div at bounding box center [427, 422] width 23 height 21
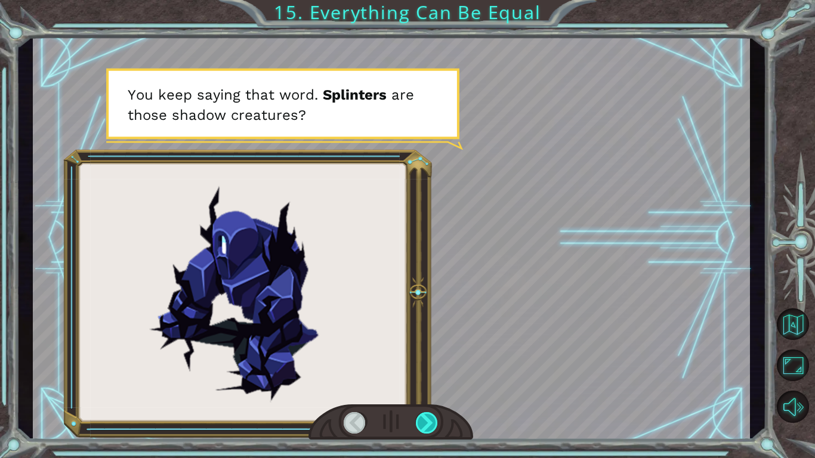
click at [429, 417] on div at bounding box center [427, 422] width 23 height 21
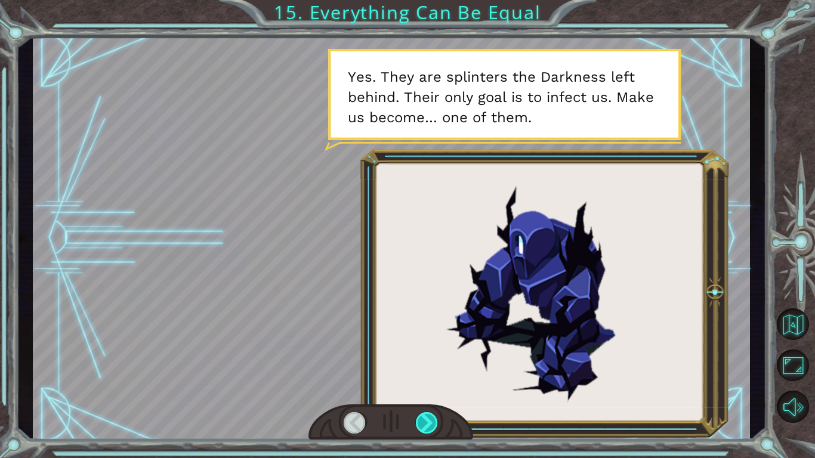
click at [429, 417] on div at bounding box center [427, 422] width 23 height 21
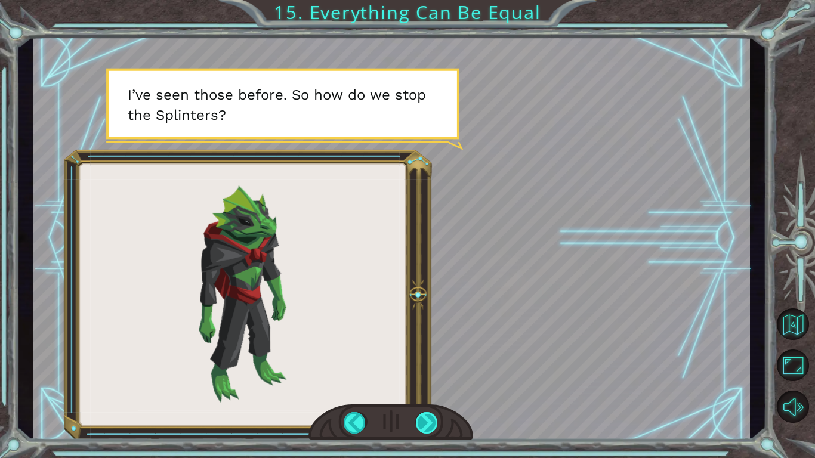
click at [429, 417] on div at bounding box center [427, 422] width 23 height 21
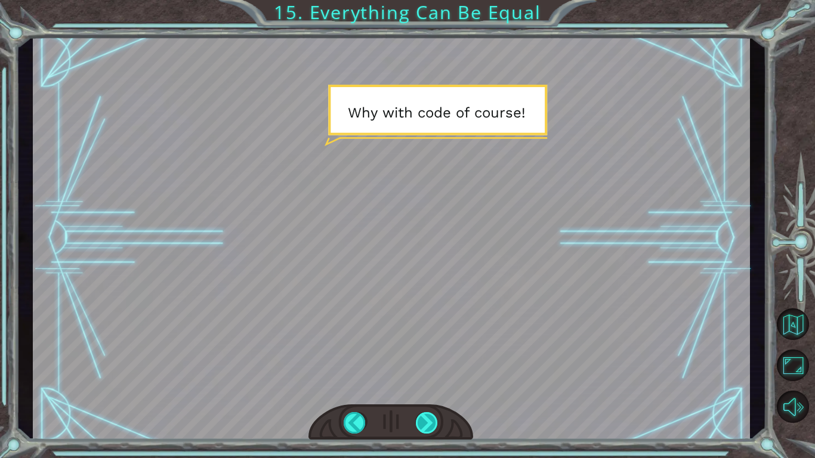
click at [429, 417] on div at bounding box center [427, 422] width 23 height 21
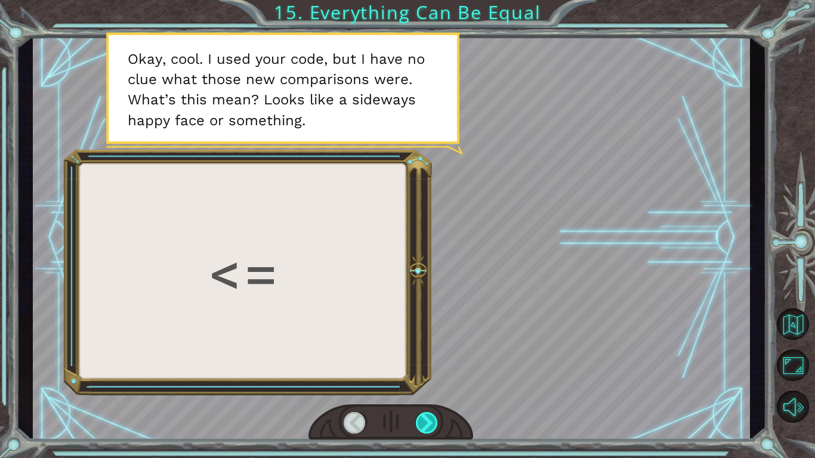
click at [429, 417] on div at bounding box center [427, 422] width 23 height 21
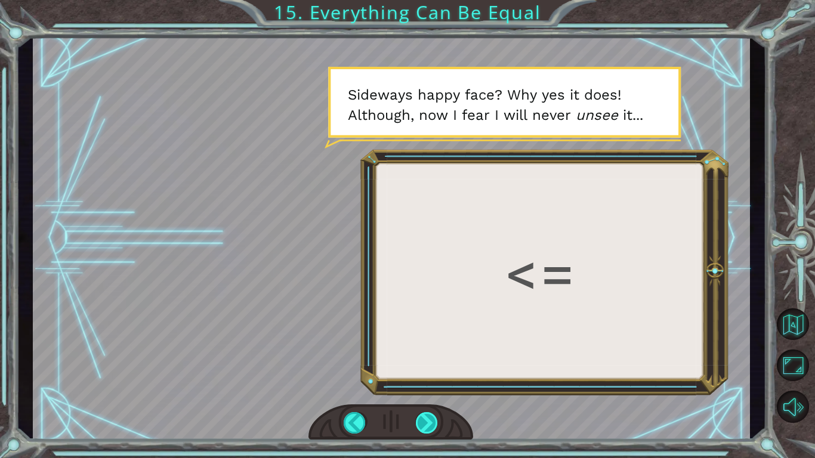
click at [429, 417] on div at bounding box center [427, 422] width 23 height 21
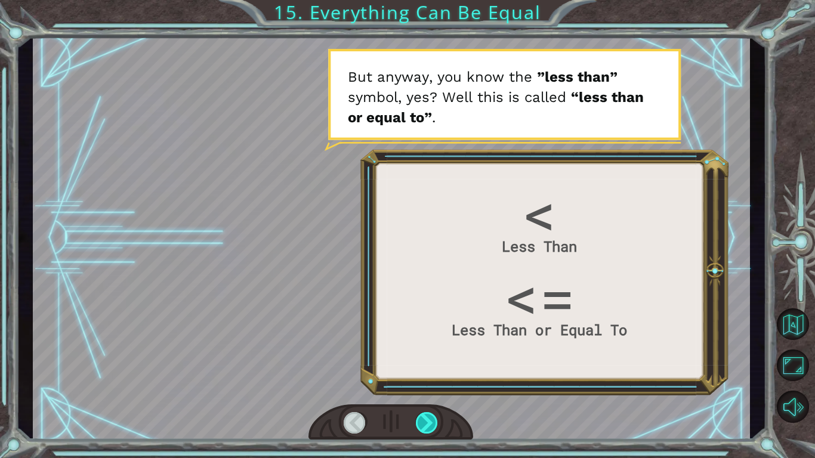
click at [429, 417] on div at bounding box center [427, 422] width 23 height 21
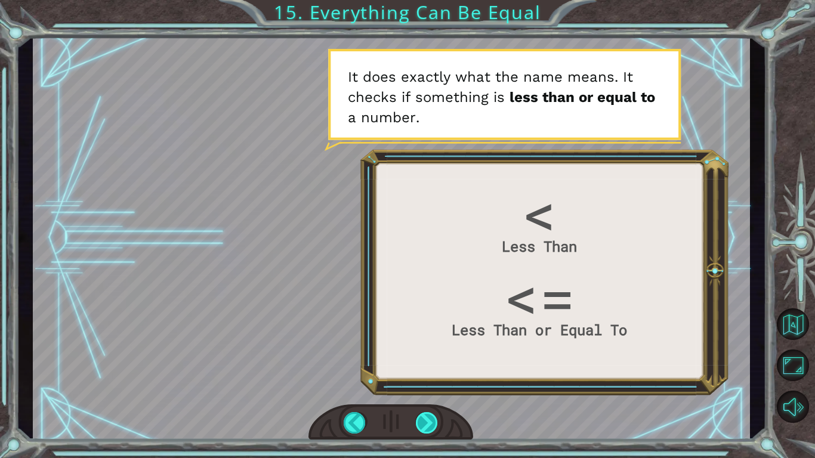
click at [429, 417] on div at bounding box center [427, 422] width 23 height 21
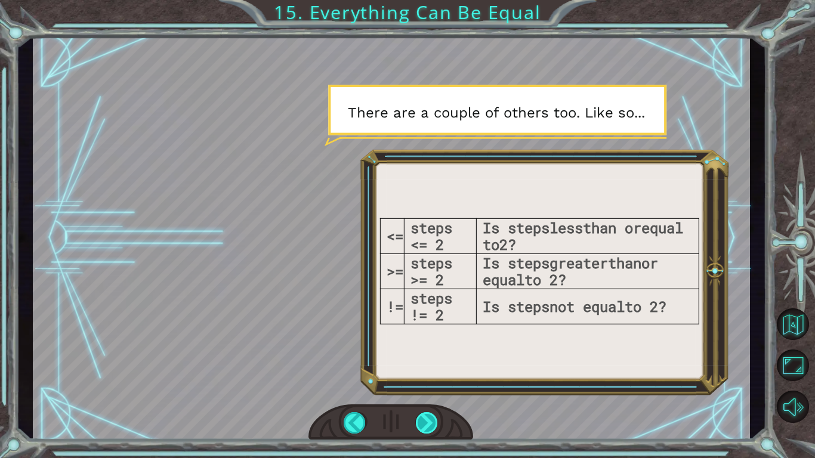
click at [434, 428] on div at bounding box center [427, 422] width 23 height 21
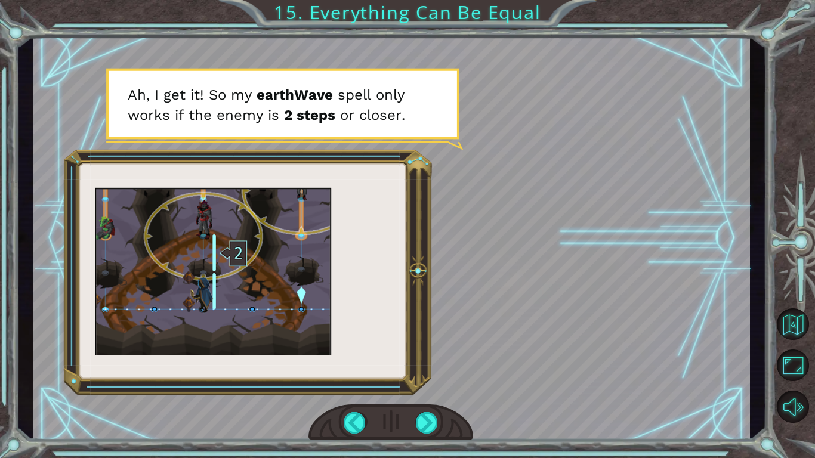
click at [95, 275] on div at bounding box center [391, 237] width 717 height 403
drag, startPoint x: 96, startPoint y: 275, endPoint x: 97, endPoint y: 283, distance: 9.0
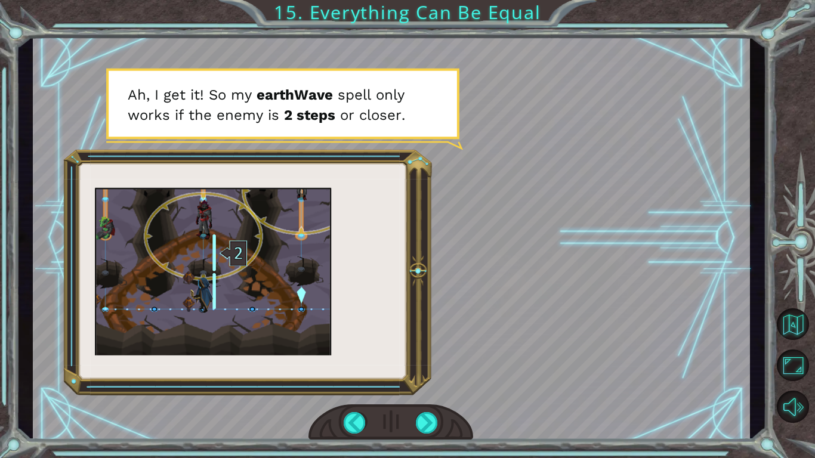
click at [97, 283] on div at bounding box center [391, 237] width 717 height 403
click at [427, 421] on div at bounding box center [427, 422] width 23 height 21
